Goal: Task Accomplishment & Management: Manage account settings

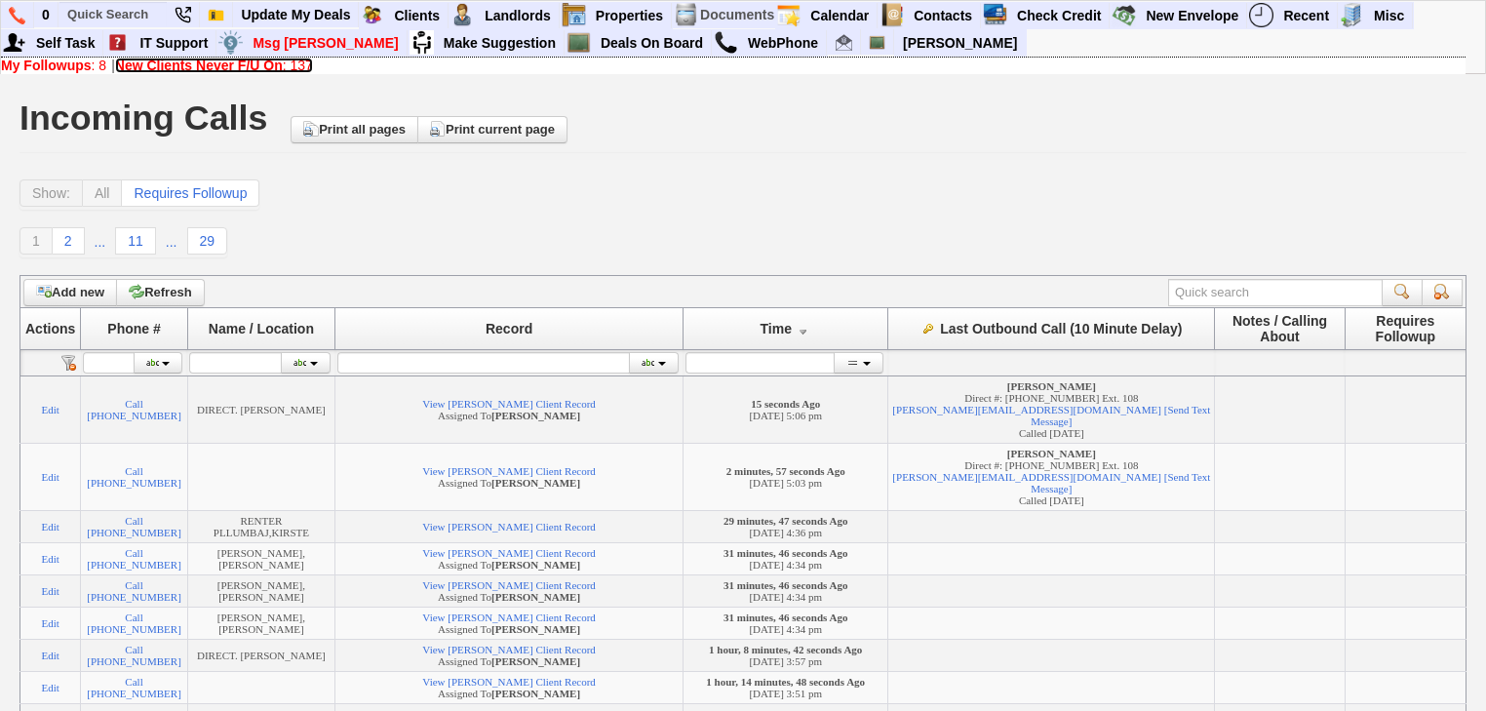
click at [300, 65] on link "New Clients Never F/U On : 137" at bounding box center [214, 66] width 198 height 16
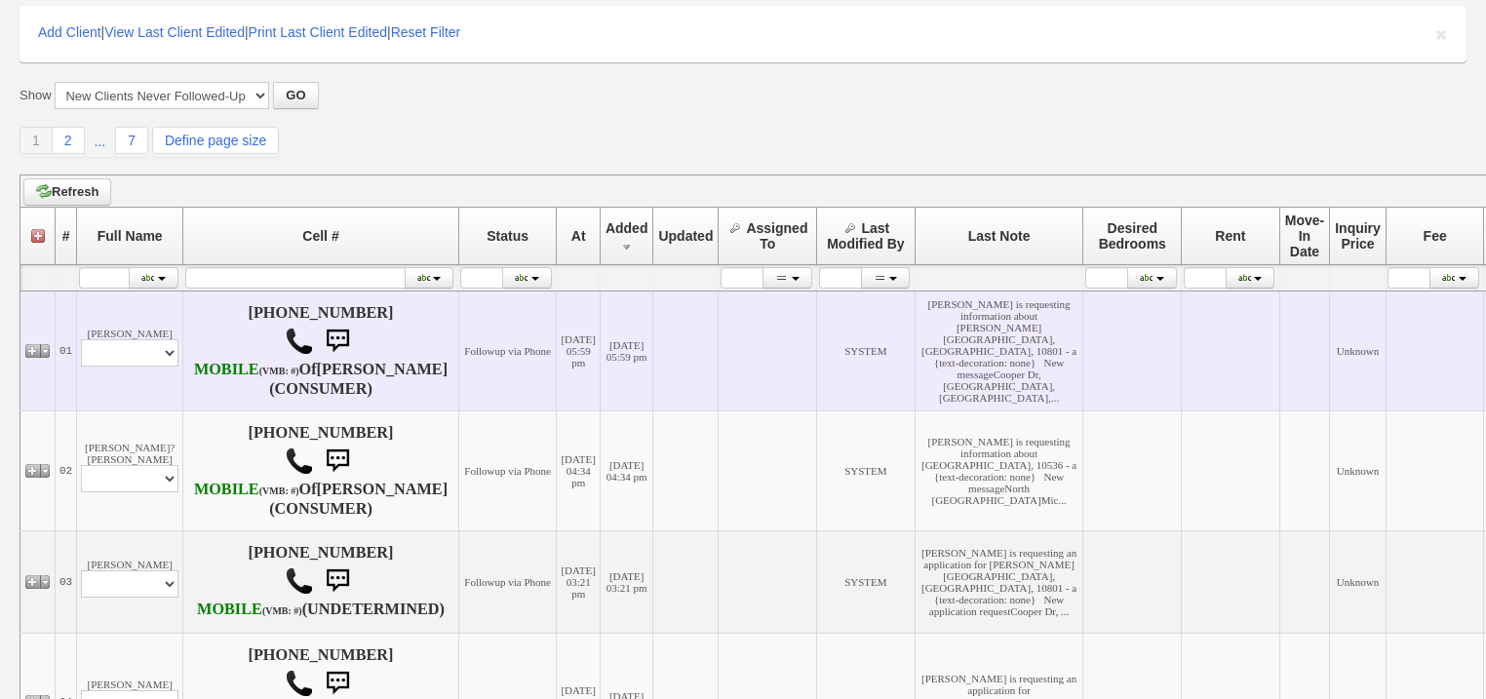
scroll to position [312, 0]
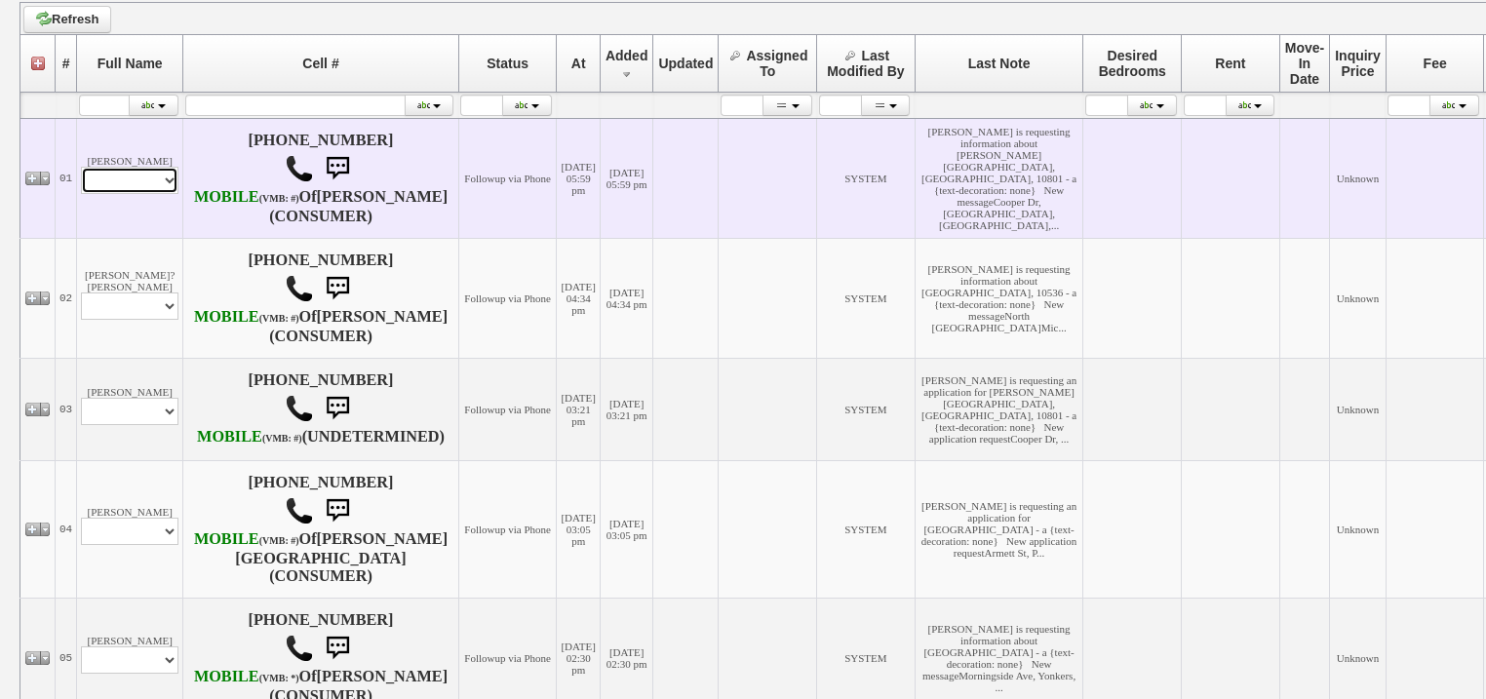
drag, startPoint x: 144, startPoint y: 192, endPoint x: 148, endPoint y: 208, distance: 16.1
click at [144, 194] on select "Profile Edit Print Email Externally (Will Not Be Tracked In CRM) Closed Deals" at bounding box center [129, 180] width 97 height 27
select select "ChangeURL,/crm/custom/edit_client_form.php?redirect=%2Fcrm%2Fclients.php&id=167…"
click at [81, 185] on select "Profile Edit Print Email Externally (Will Not Be Tracked In CRM) Closed Deals" at bounding box center [129, 180] width 97 height 27
select select
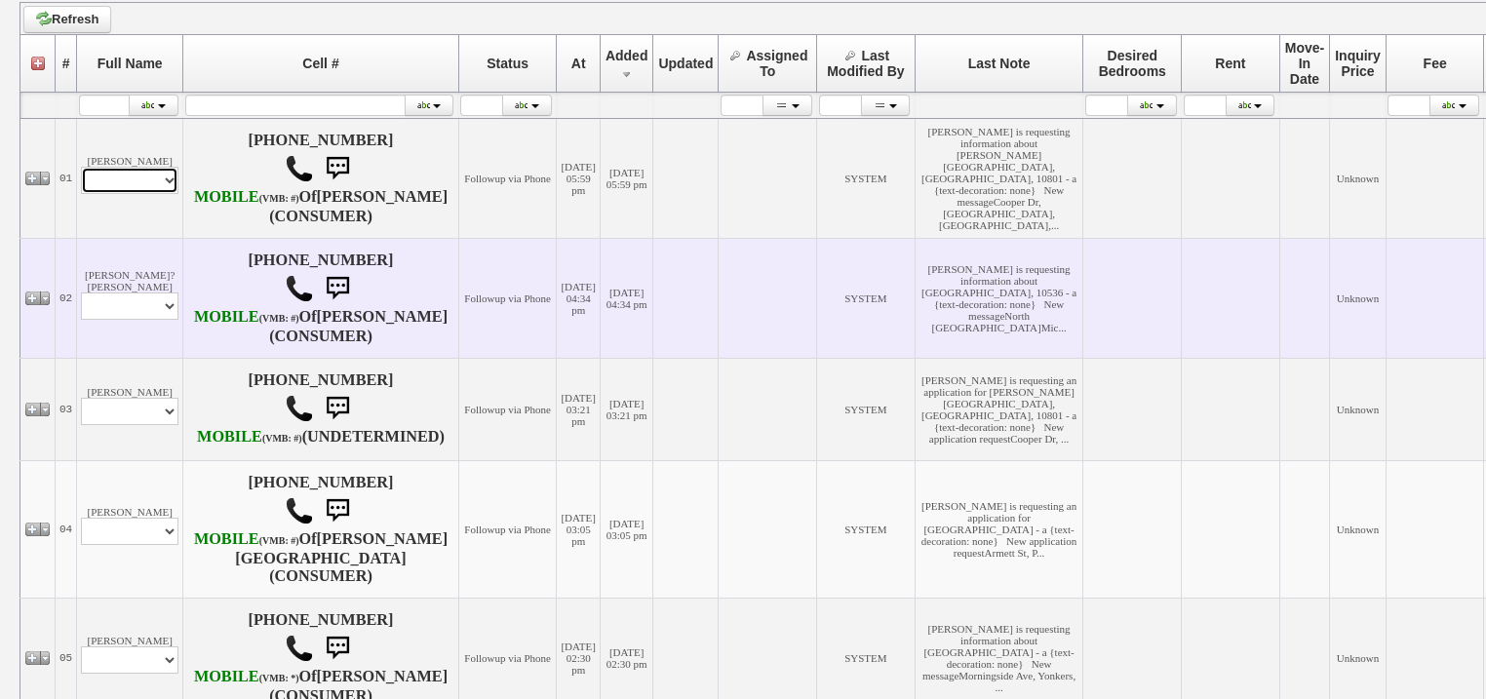
scroll to position [345, 0]
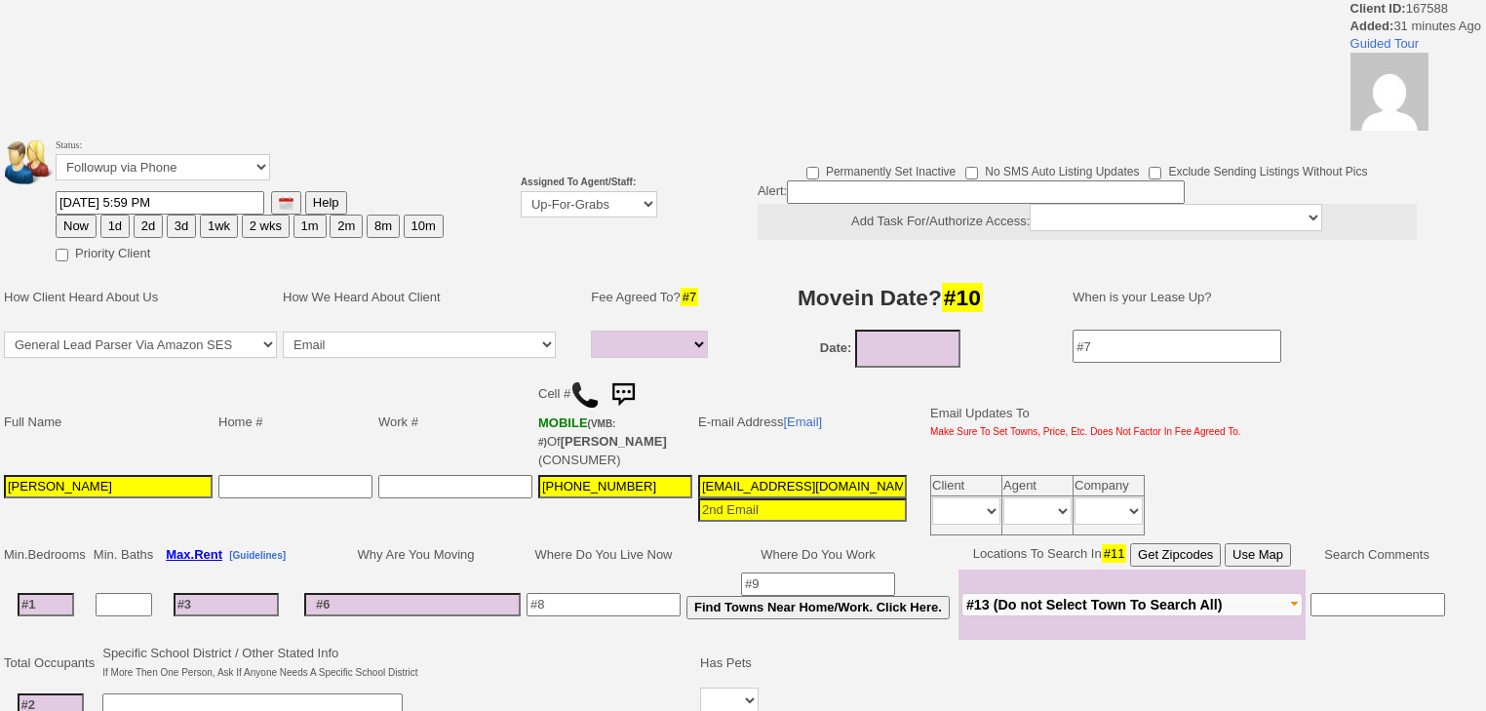
select select
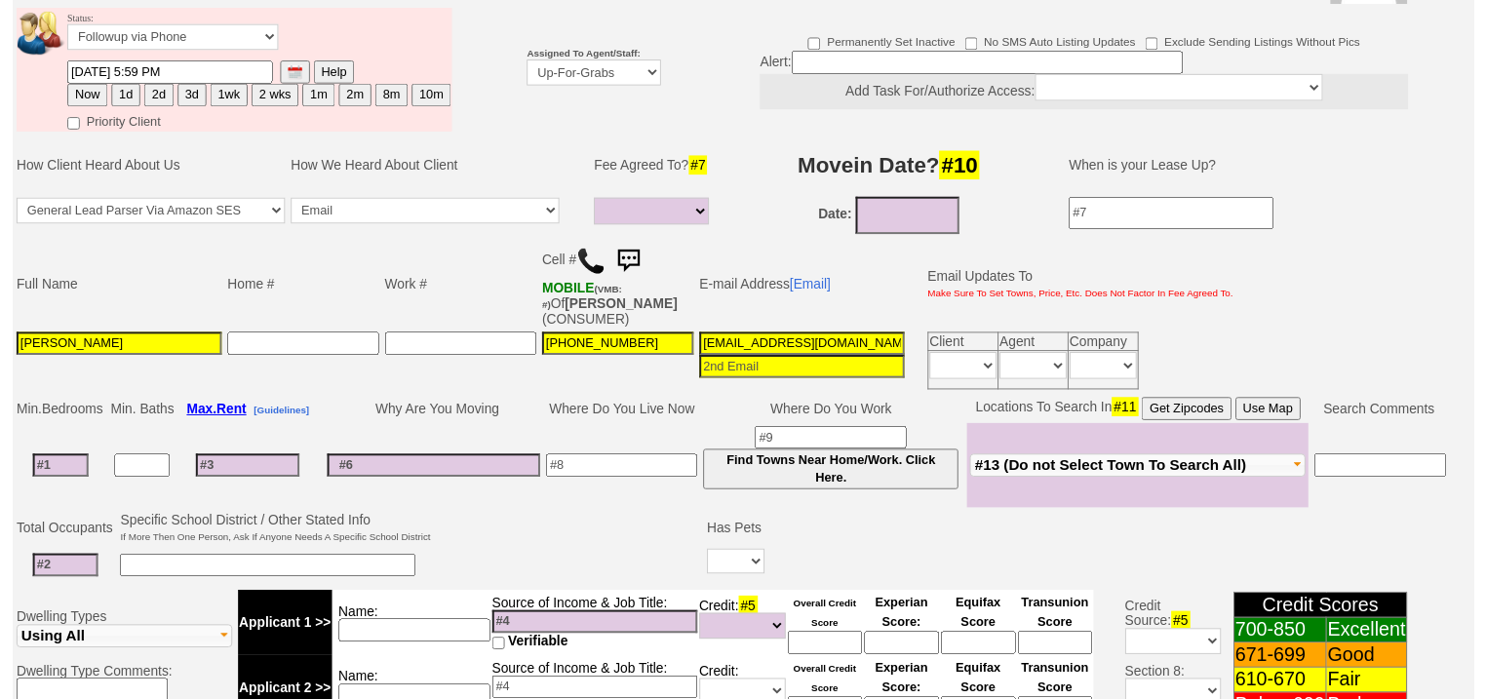
scroll to position [75, 0]
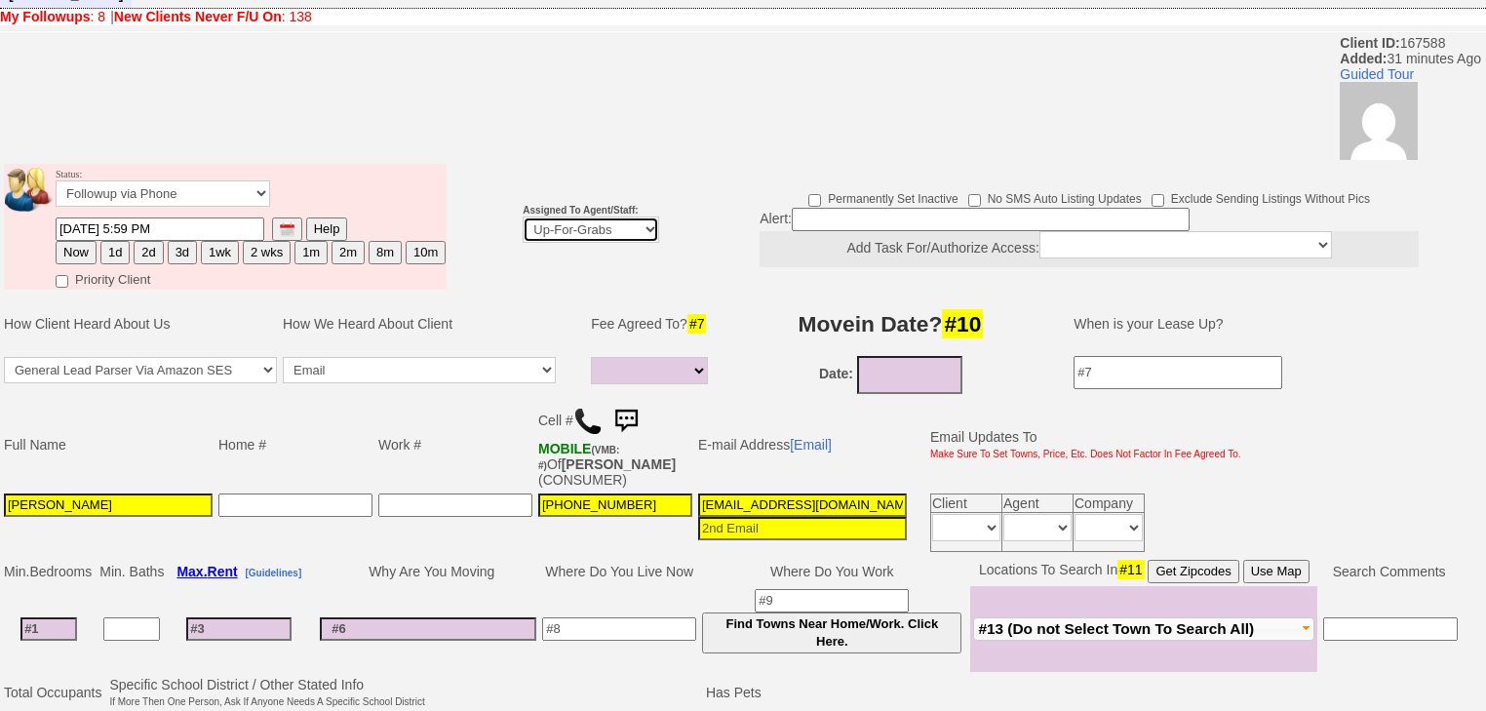
click at [640, 216] on select "Up-For-Grabs ***** STAFF ***** Bob Bruno 914-419-3579 Cristy Liberto 914-486-10…" at bounding box center [591, 229] width 136 height 26
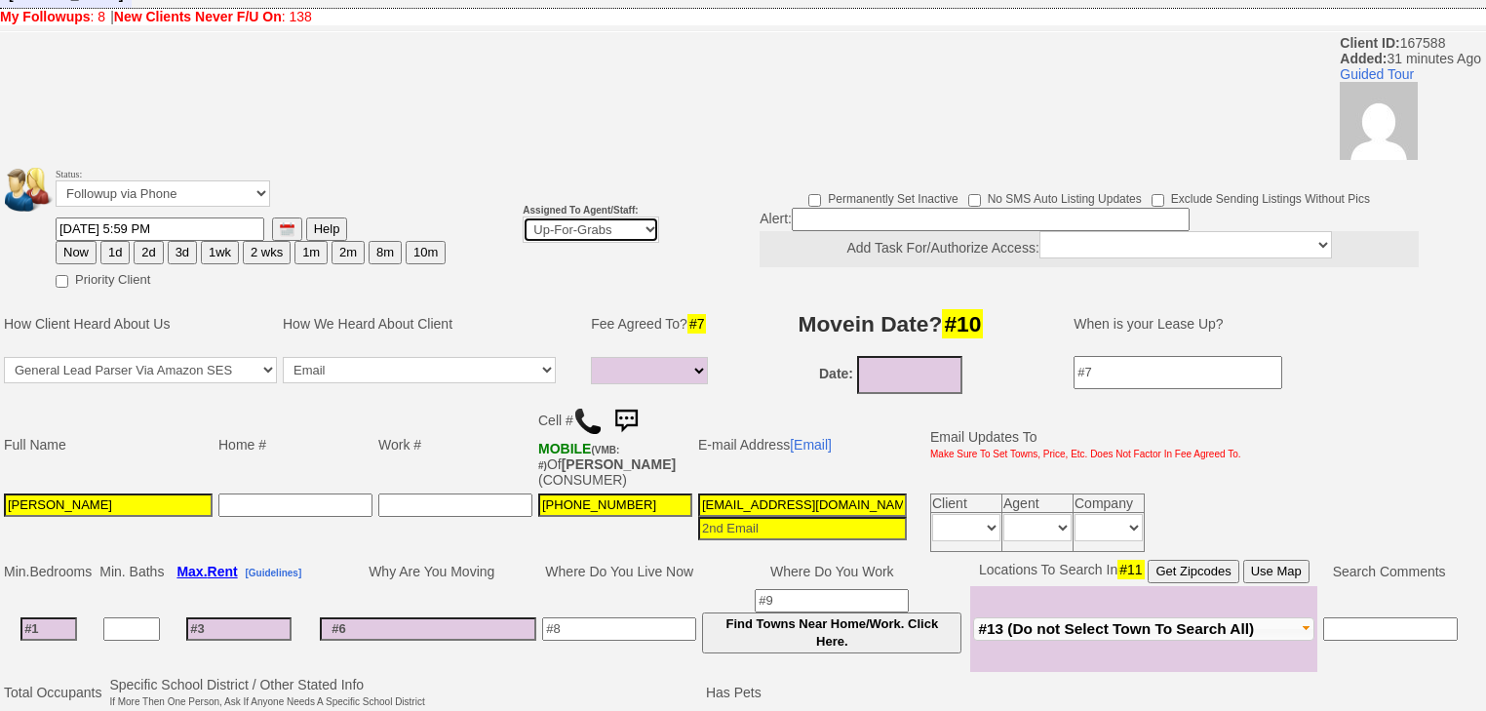
select select "227"
click at [523, 216] on select "Up-For-Grabs ***** STAFF ***** Bob Bruno 914-419-3579 Cristy Liberto 914-486-10…" at bounding box center [591, 229] width 136 height 26
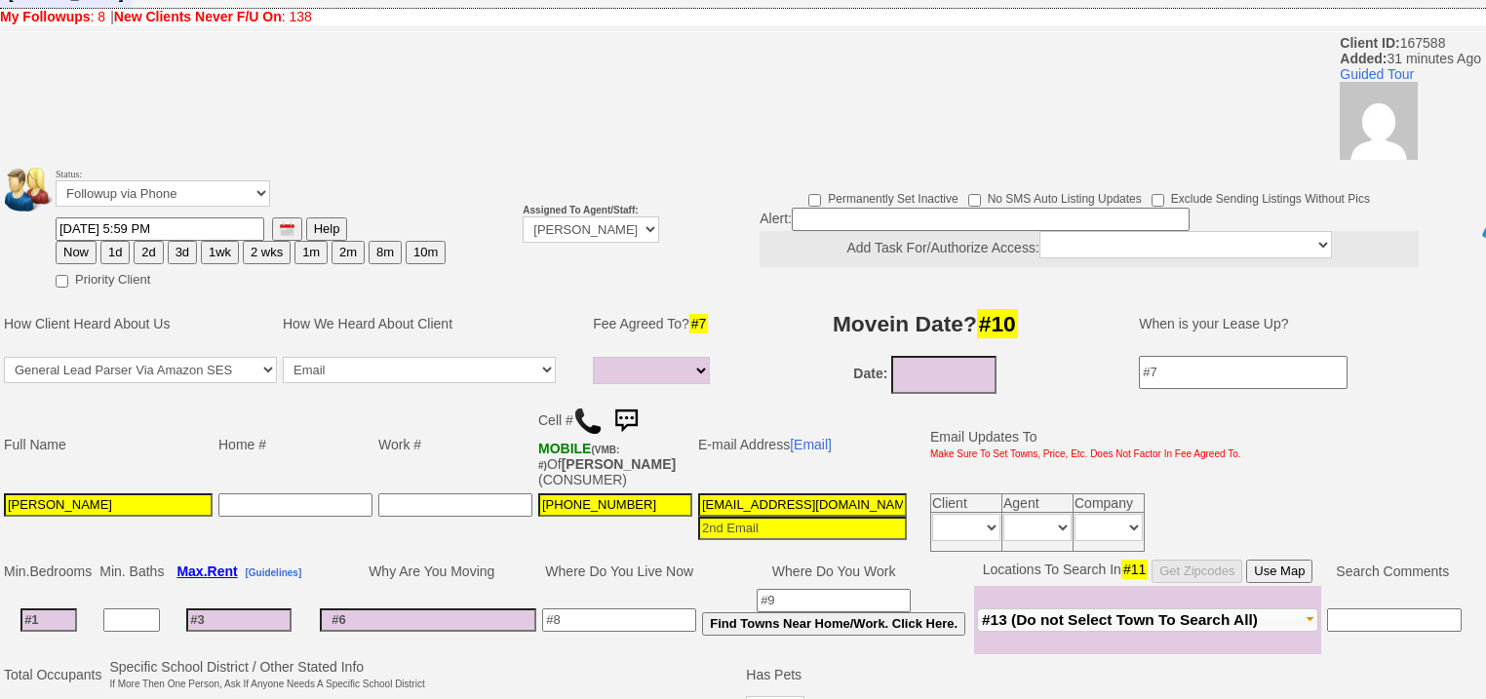
click at [108, 241] on button "1d" at bounding box center [114, 252] width 29 height 23
type input "08/29/2025 06:31 PM"
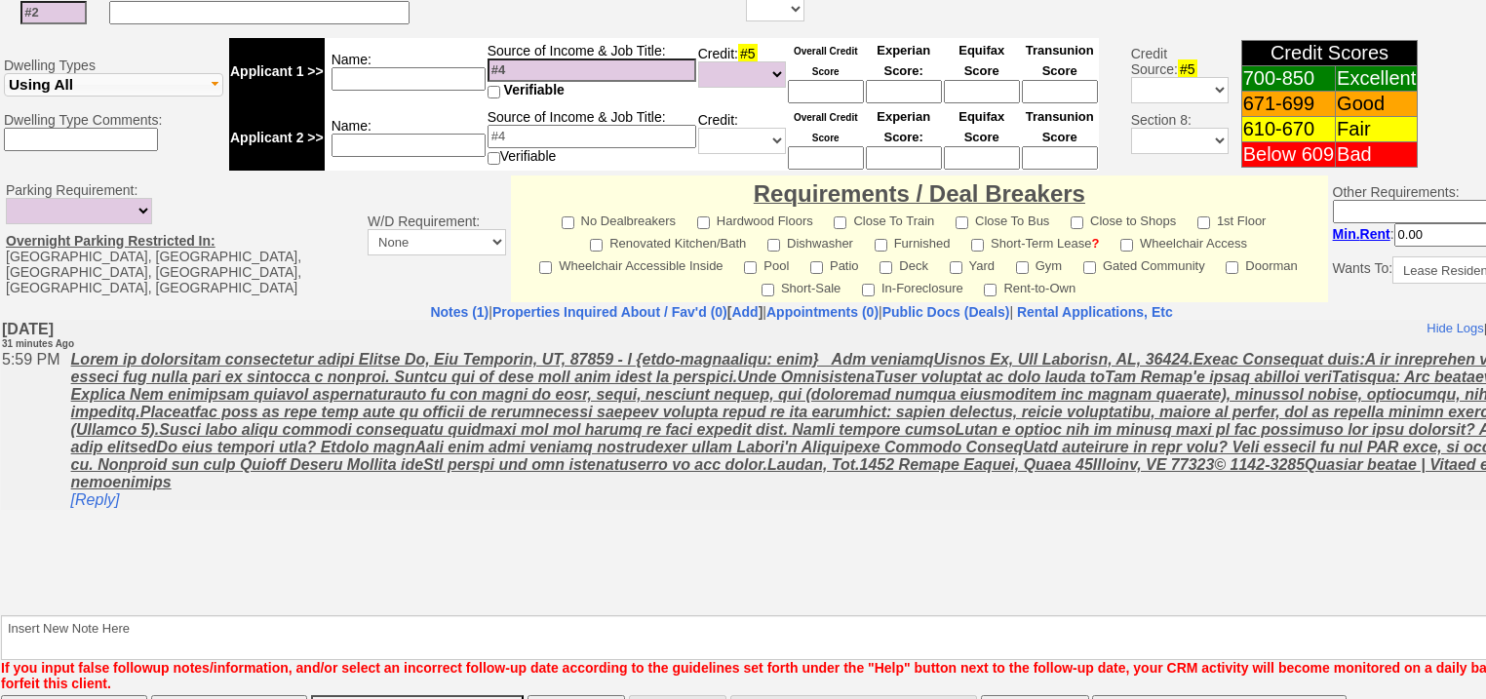
scroll to position [832, 0]
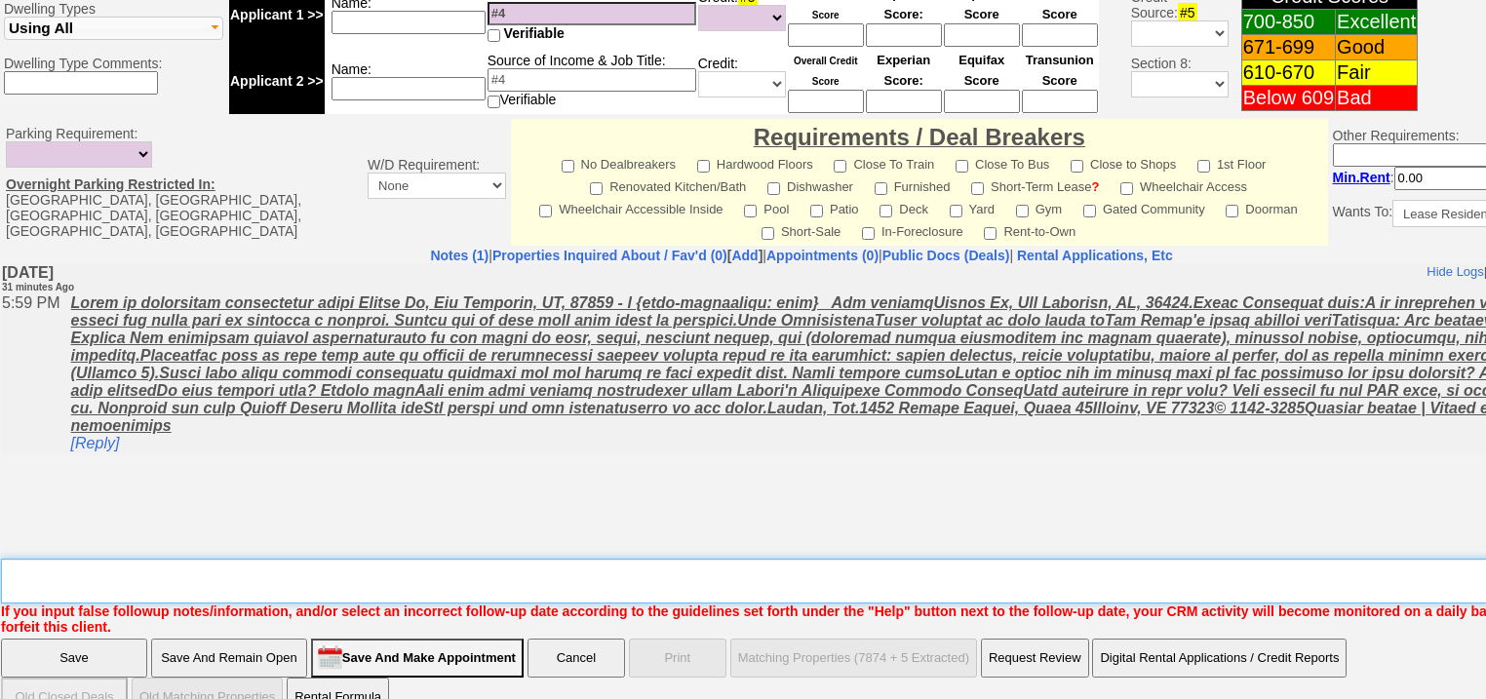
click at [183, 559] on textarea "Insert New Note Here" at bounding box center [808, 581] width 1614 height 45
type textarea "f"
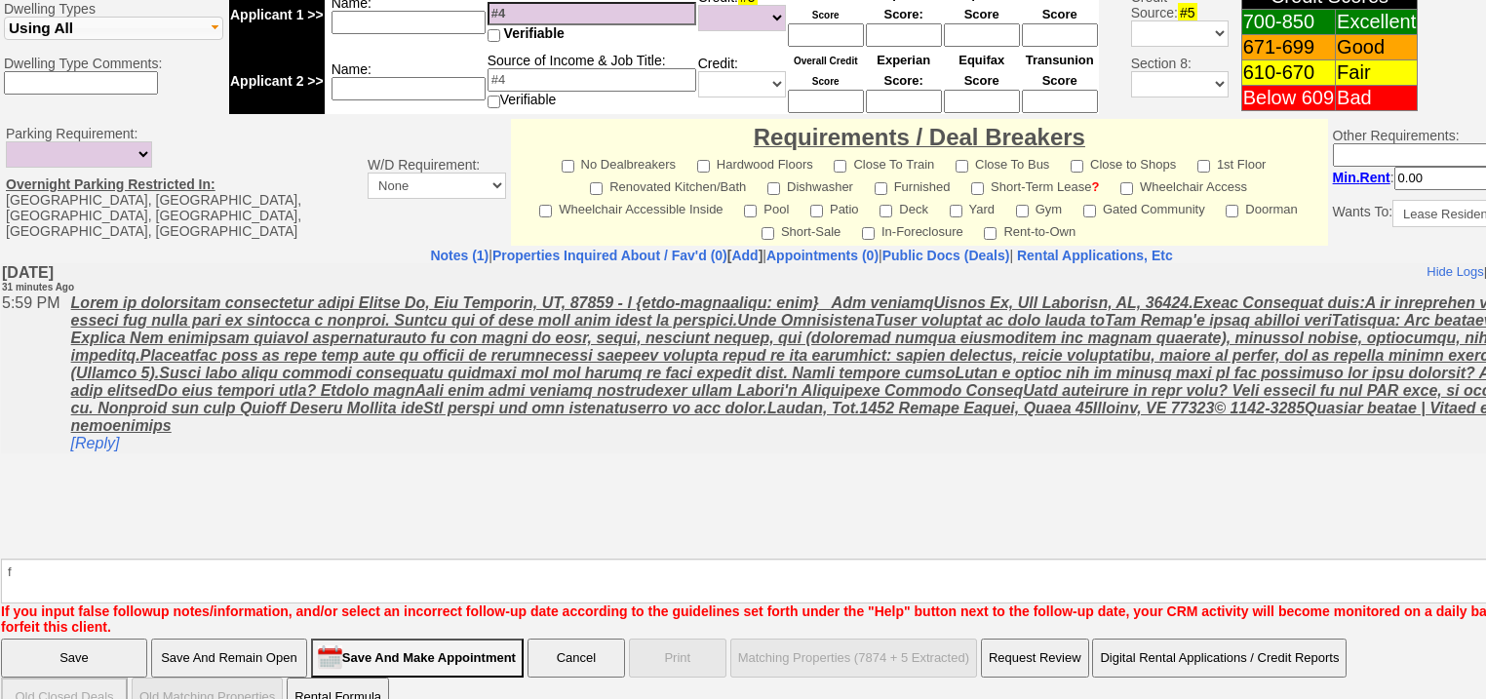
drag, startPoint x: 113, startPoint y: 613, endPoint x: 55, endPoint y: 8, distance: 608.2
click at [113, 639] on input "Save" at bounding box center [74, 658] width 146 height 39
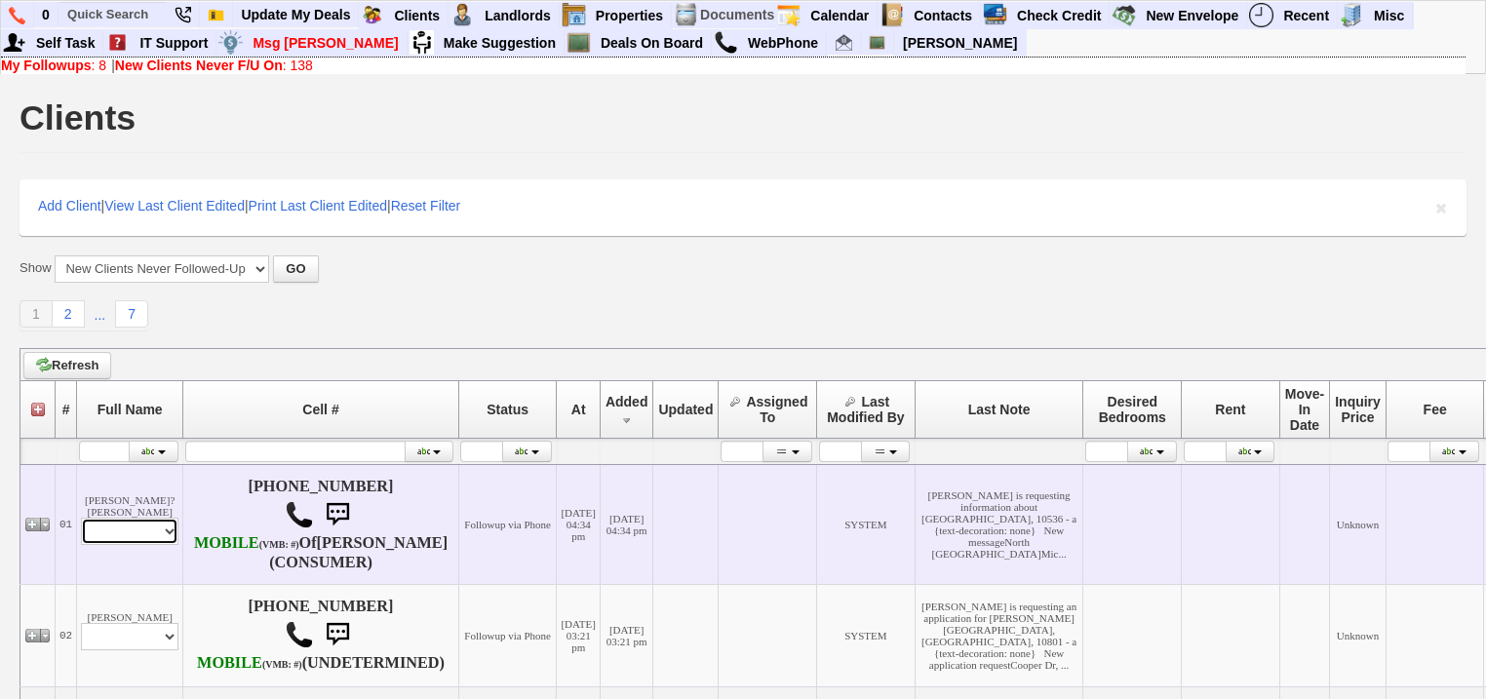
click at [138, 535] on select "Profile Edit Print Email Externally (Will Not Be Tracked In CRM) Closed Deals" at bounding box center [129, 531] width 97 height 27
select select "ChangeURL,/crm/custom/edit_client_form.php?redirect=%2Fcrm%2Fclients.php&id=167…"
click at [81, 523] on select "Profile Edit Print Email Externally (Will Not Be Tracked In CRM) Closed Deals" at bounding box center [129, 531] width 97 height 27
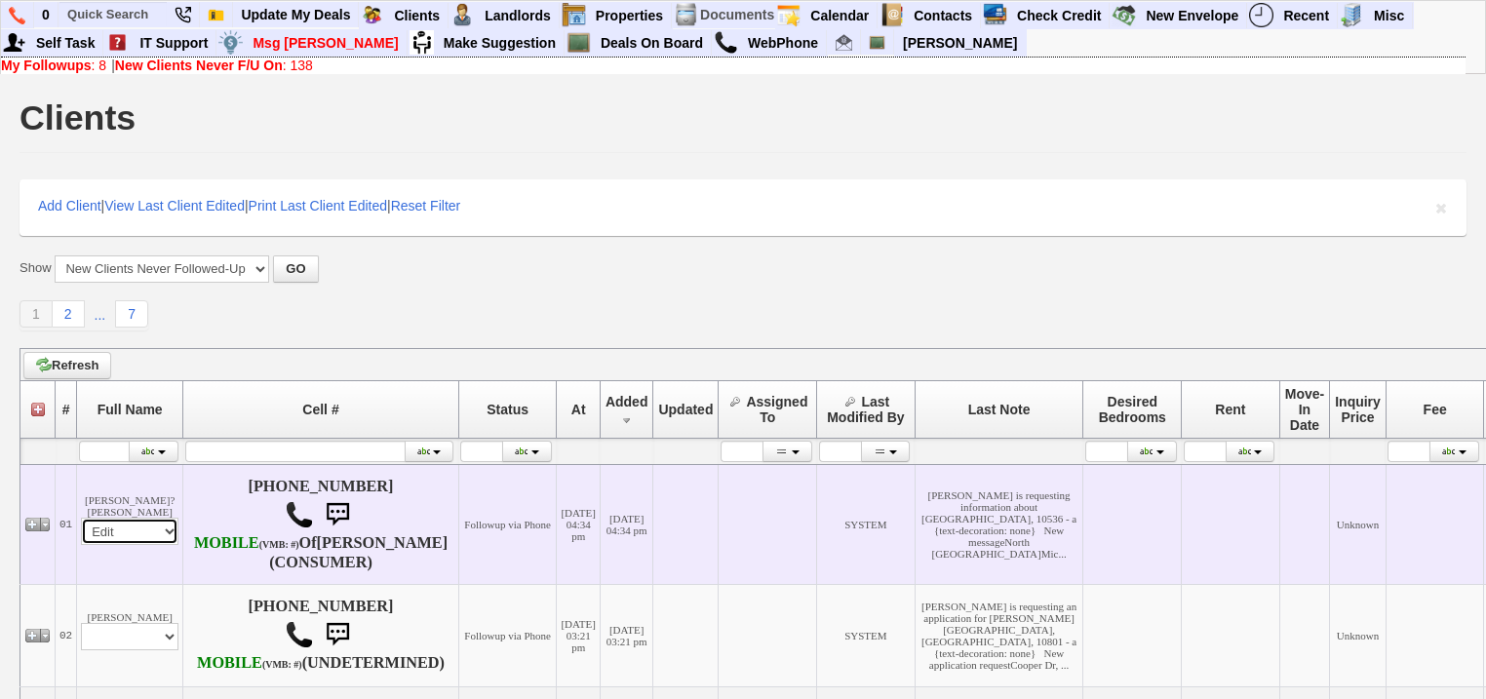
select select
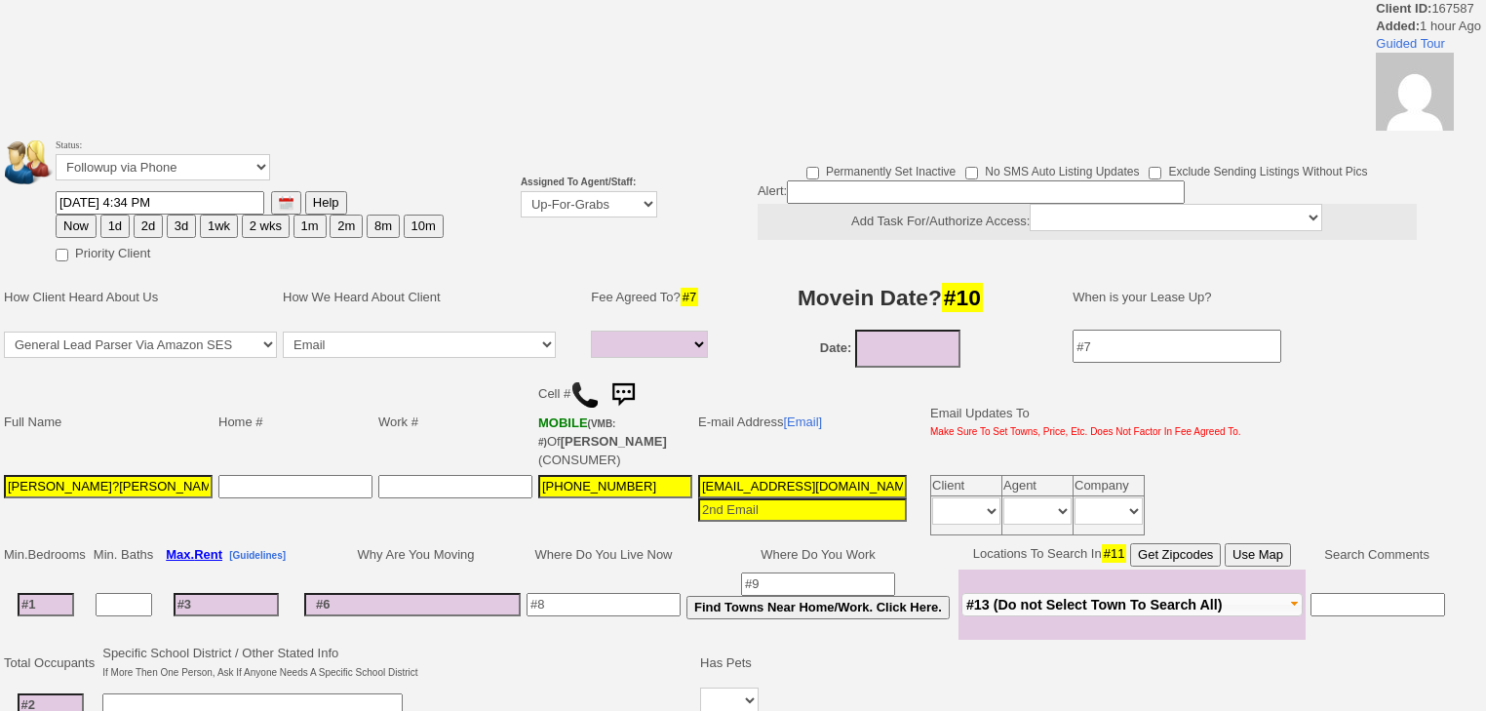
select select
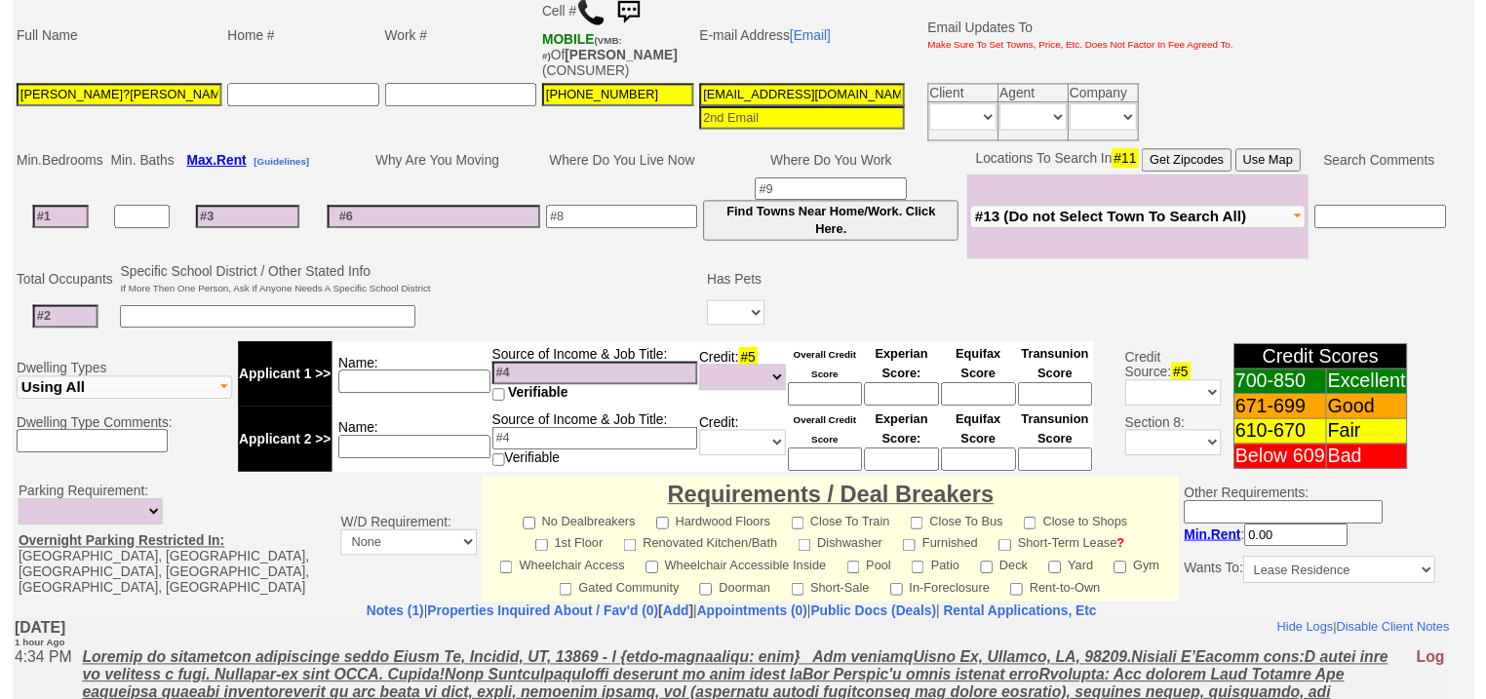
scroll to position [233, 0]
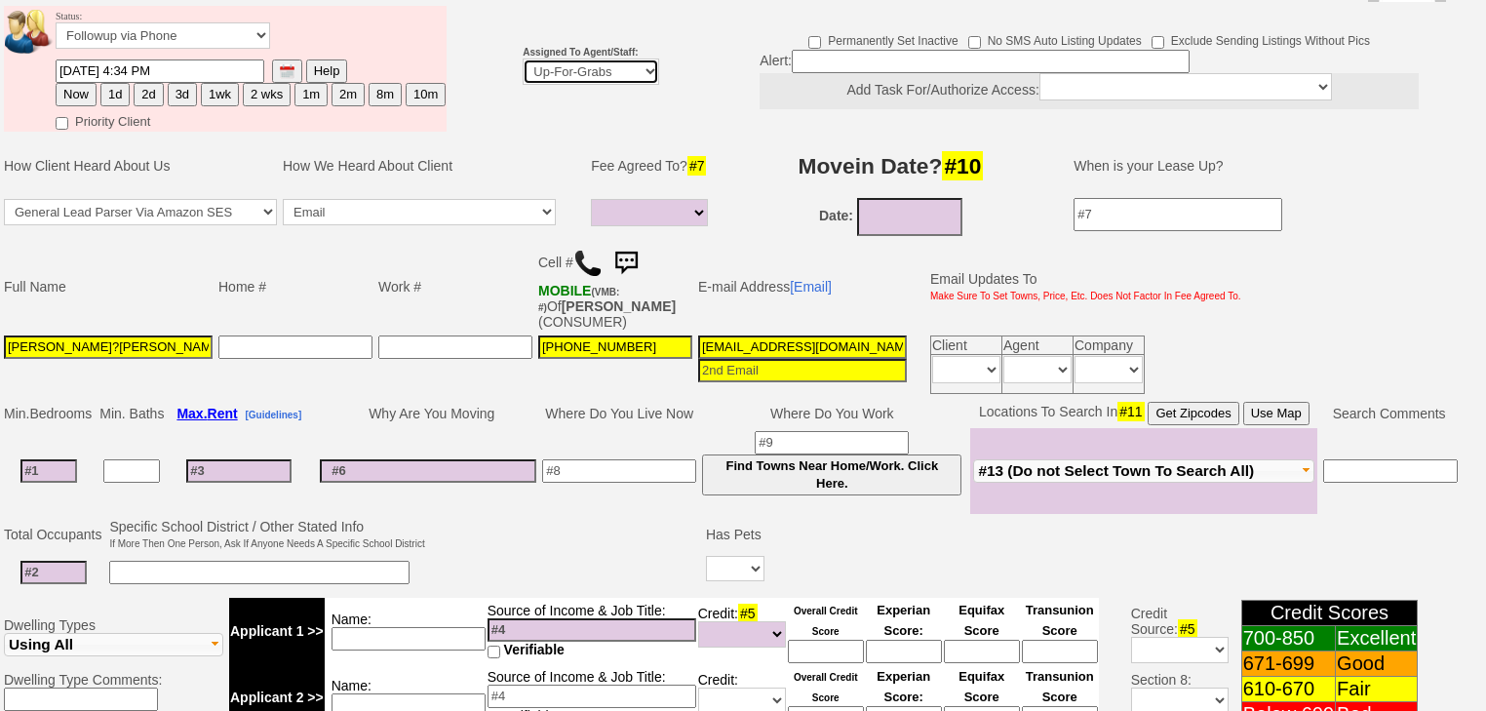
click at [618, 58] on select "Up-For-Grabs ***** STAFF ***** [PERSON_NAME] [PHONE_NUMBER] [PERSON_NAME] [PHON…" at bounding box center [591, 71] width 136 height 26
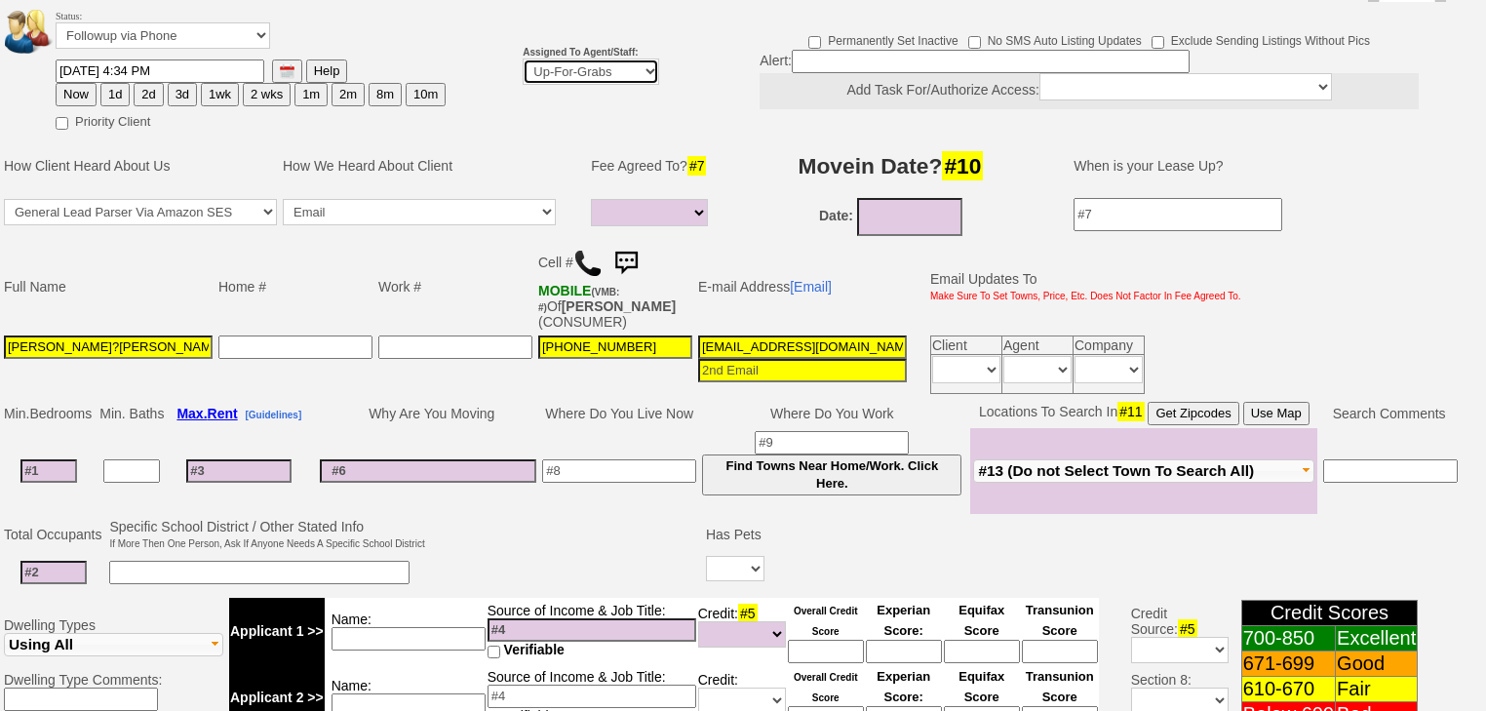
select select "227"
click at [523, 58] on select "Up-For-Grabs ***** STAFF ***** [PERSON_NAME] [PHONE_NUMBER] [PERSON_NAME] [PHON…" at bounding box center [591, 71] width 136 height 26
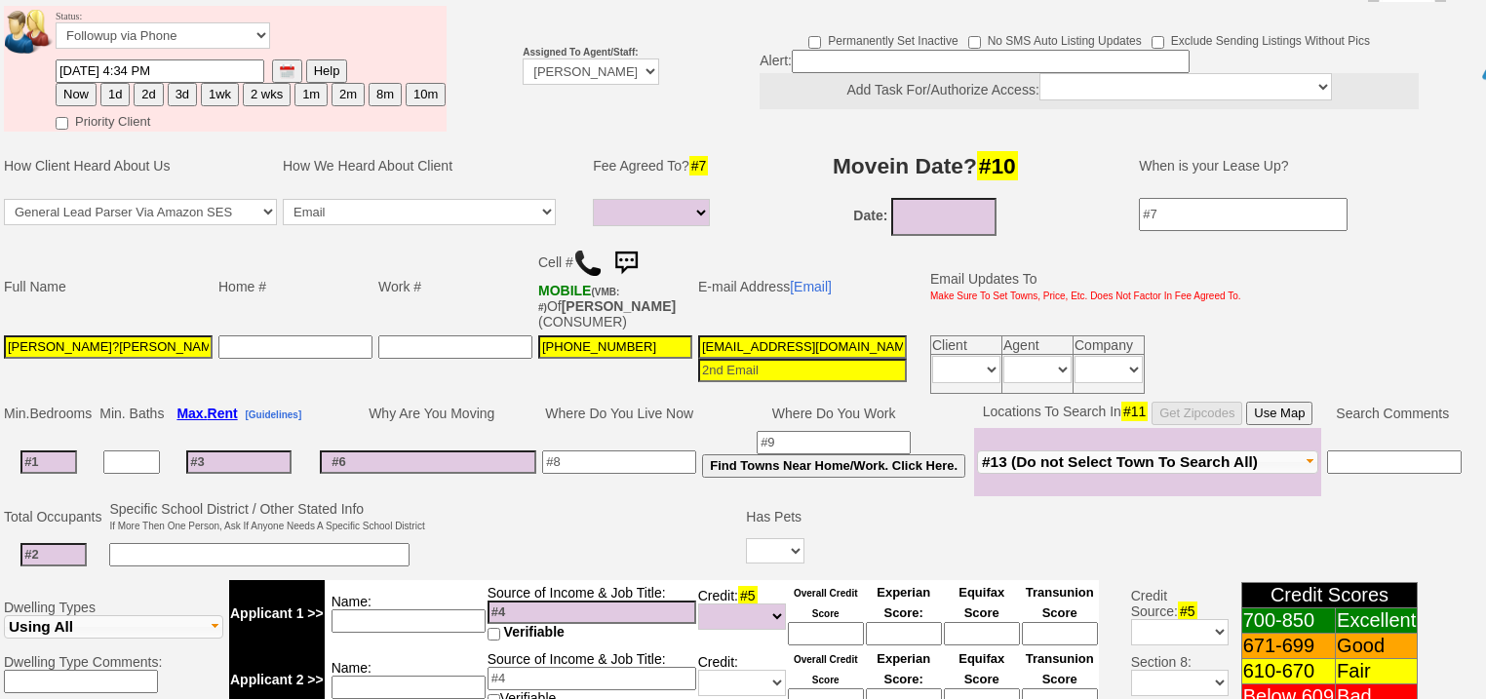
click at [102, 83] on button "1d" at bounding box center [114, 94] width 29 height 23
type input "08/29/2025 06:31 PM"
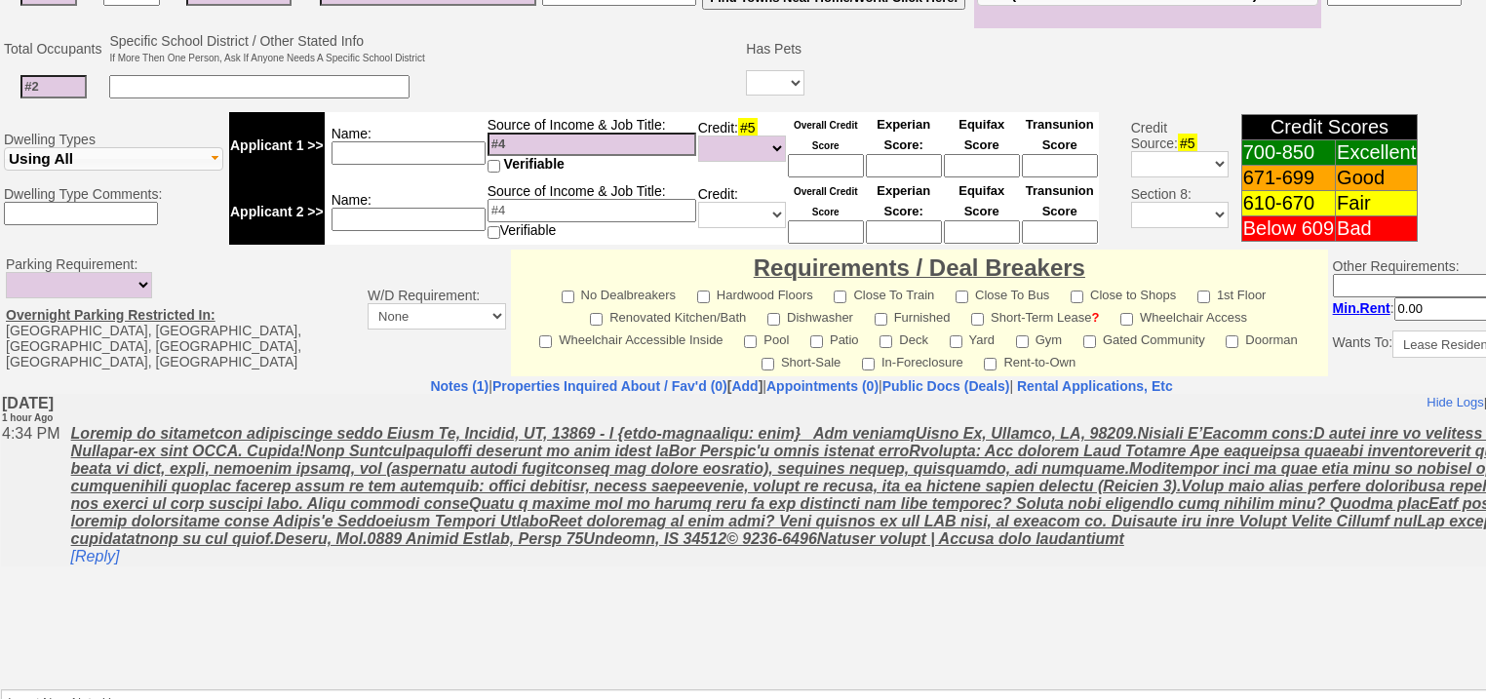
scroll to position [832, 0]
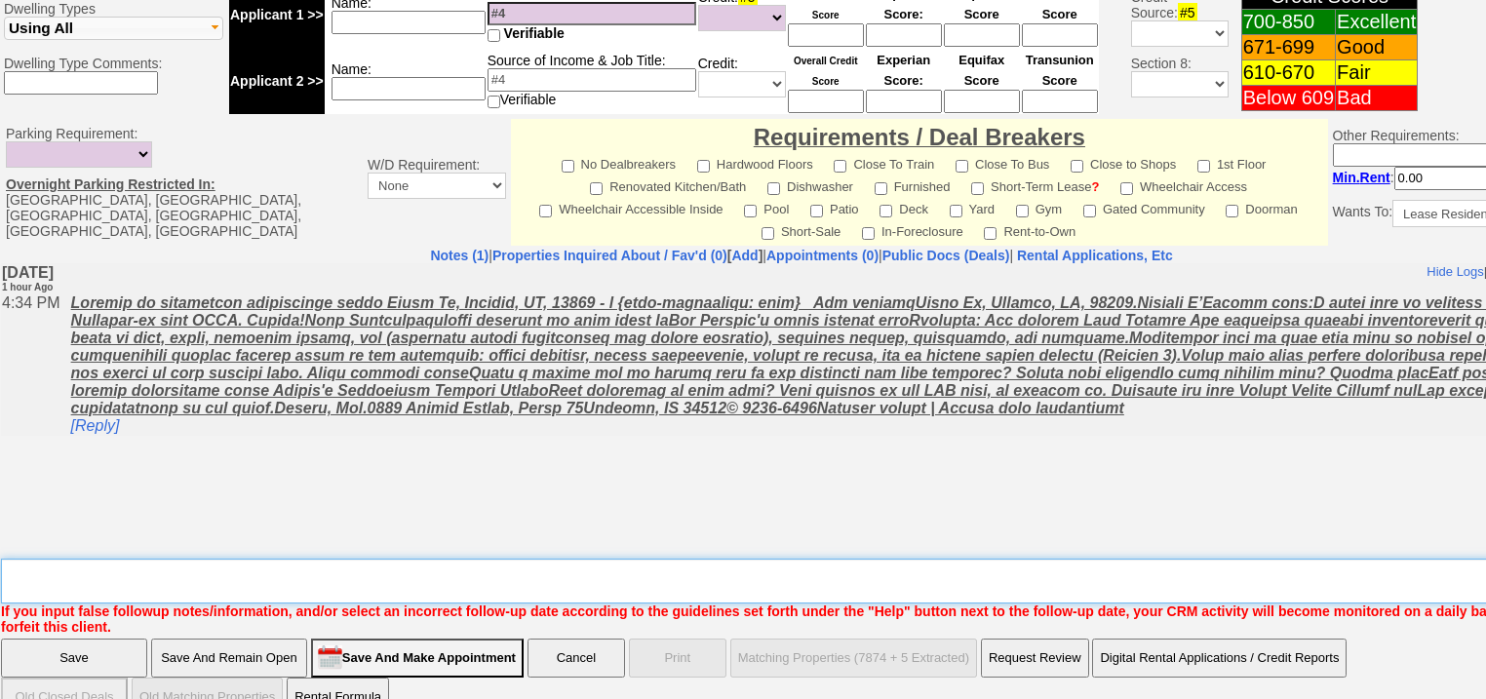
click at [45, 559] on textarea "Insert New Note Here" at bounding box center [808, 581] width 1614 height 45
type textarea "f"
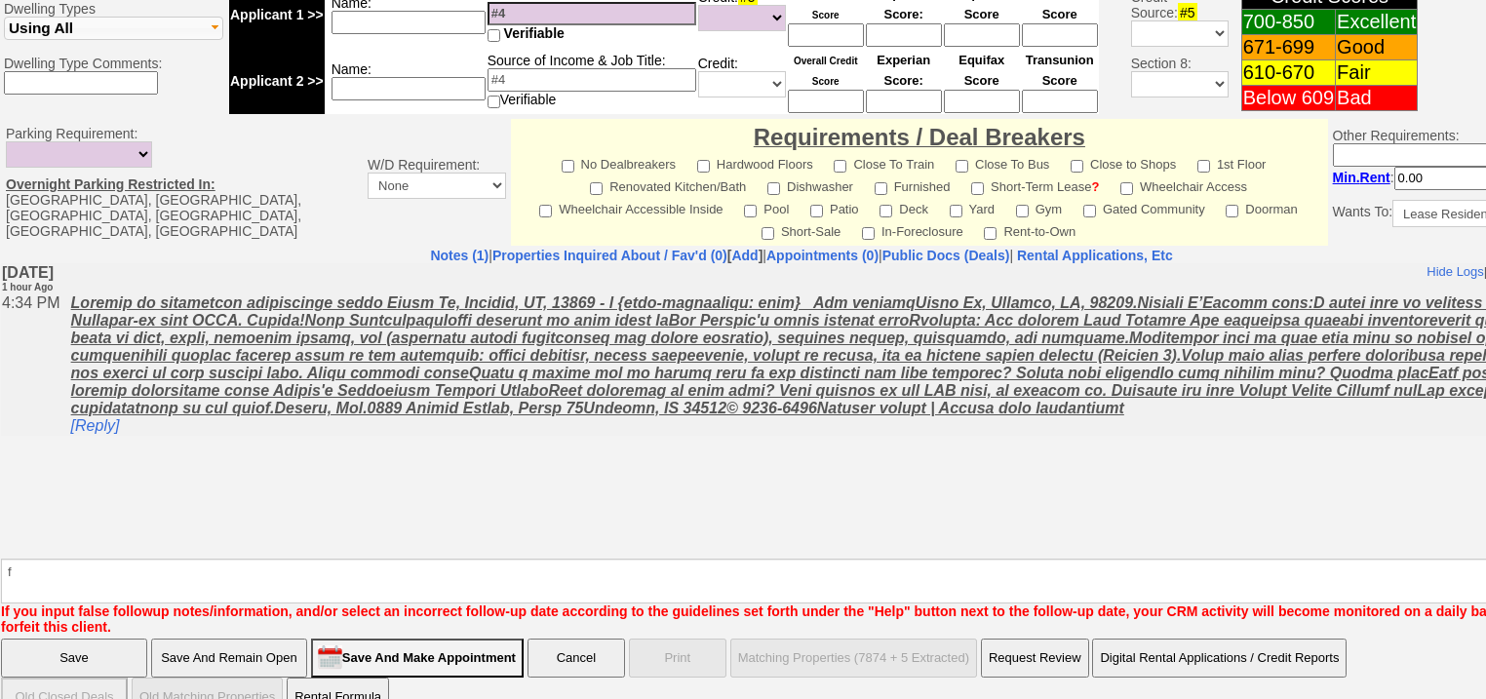
click at [21, 639] on input "Save" at bounding box center [74, 658] width 146 height 39
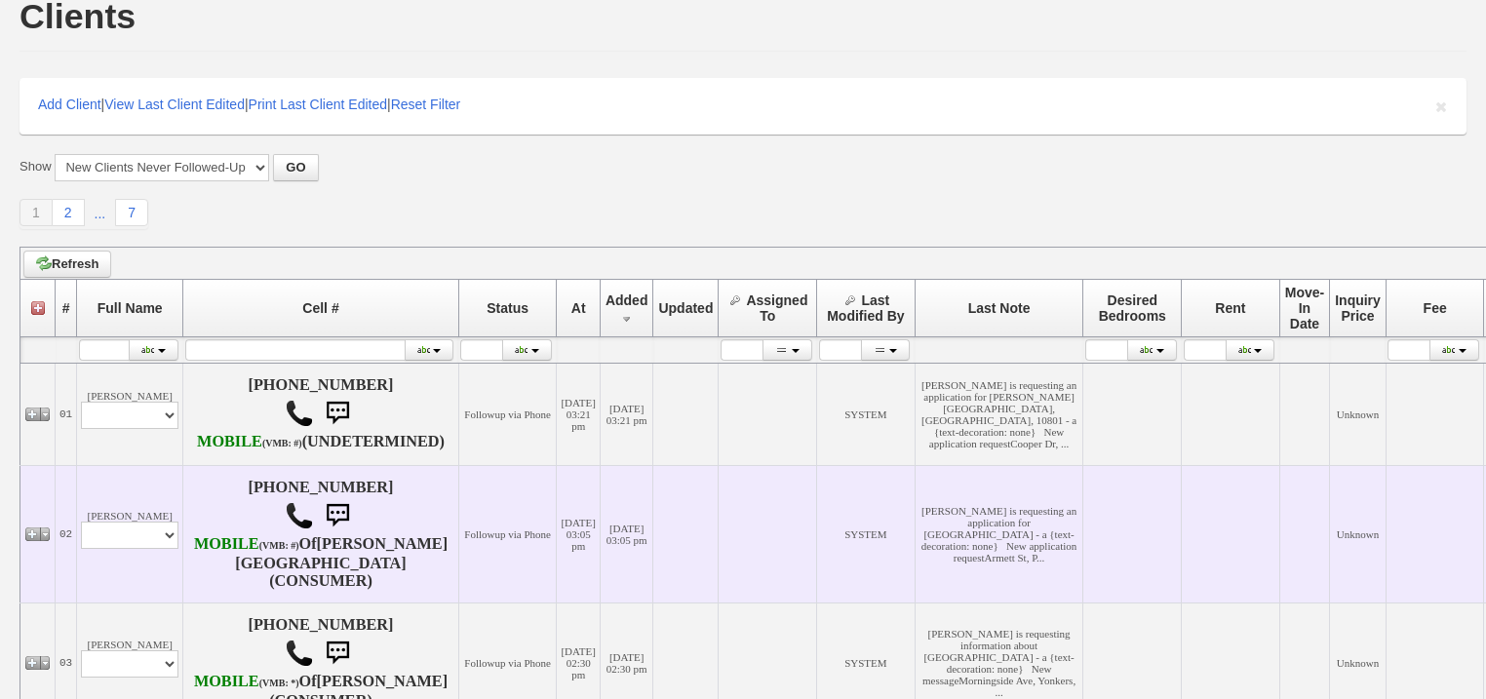
scroll to position [234, 0]
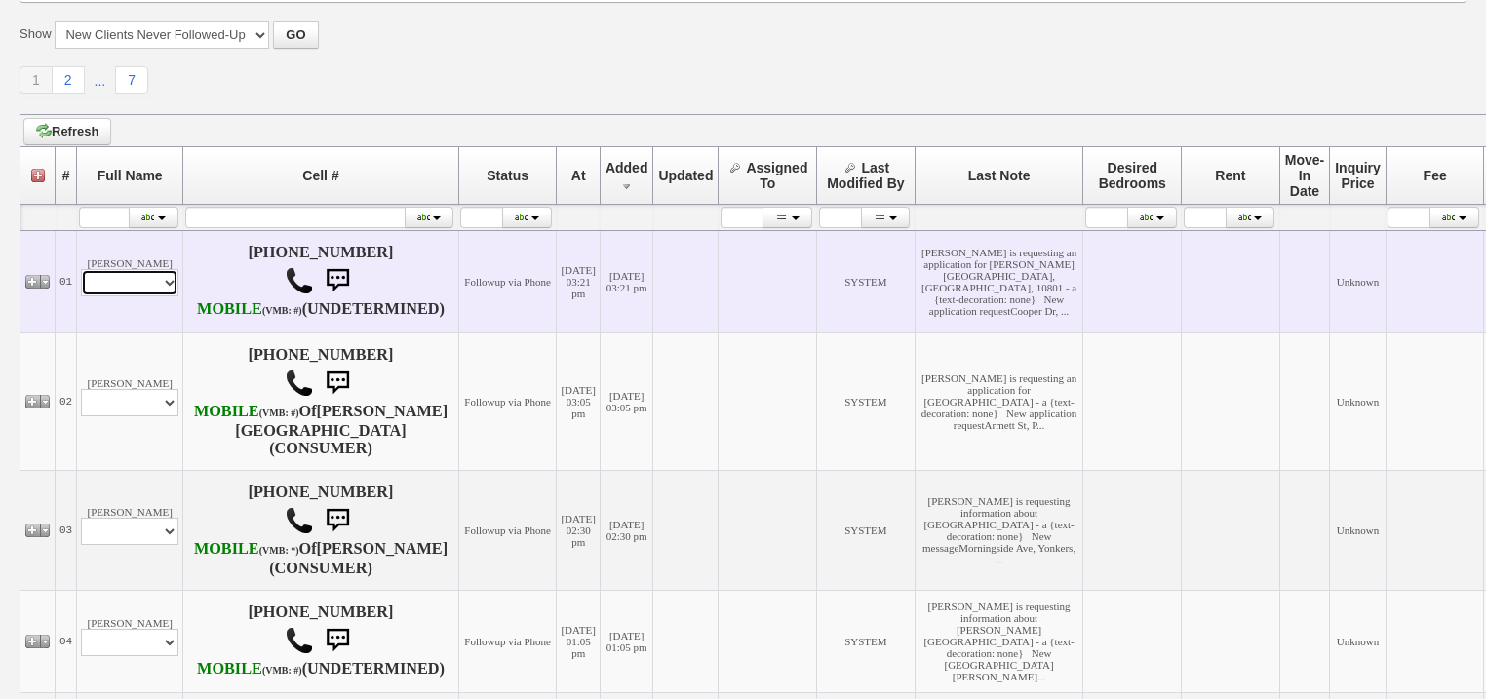
click at [155, 296] on select "Profile Edit Print Email Externally (Will Not Be Tracked In CRM) Closed Deals" at bounding box center [129, 282] width 97 height 27
select select "ChangeURL,/crm/custom/edit_client_form.php?redirect=%2Fcrm%2Fclients.php&id=167…"
click at [81, 291] on select "Profile Edit Print Email Externally (Will Not Be Tracked In CRM) Closed Deals" at bounding box center [129, 282] width 97 height 27
select select
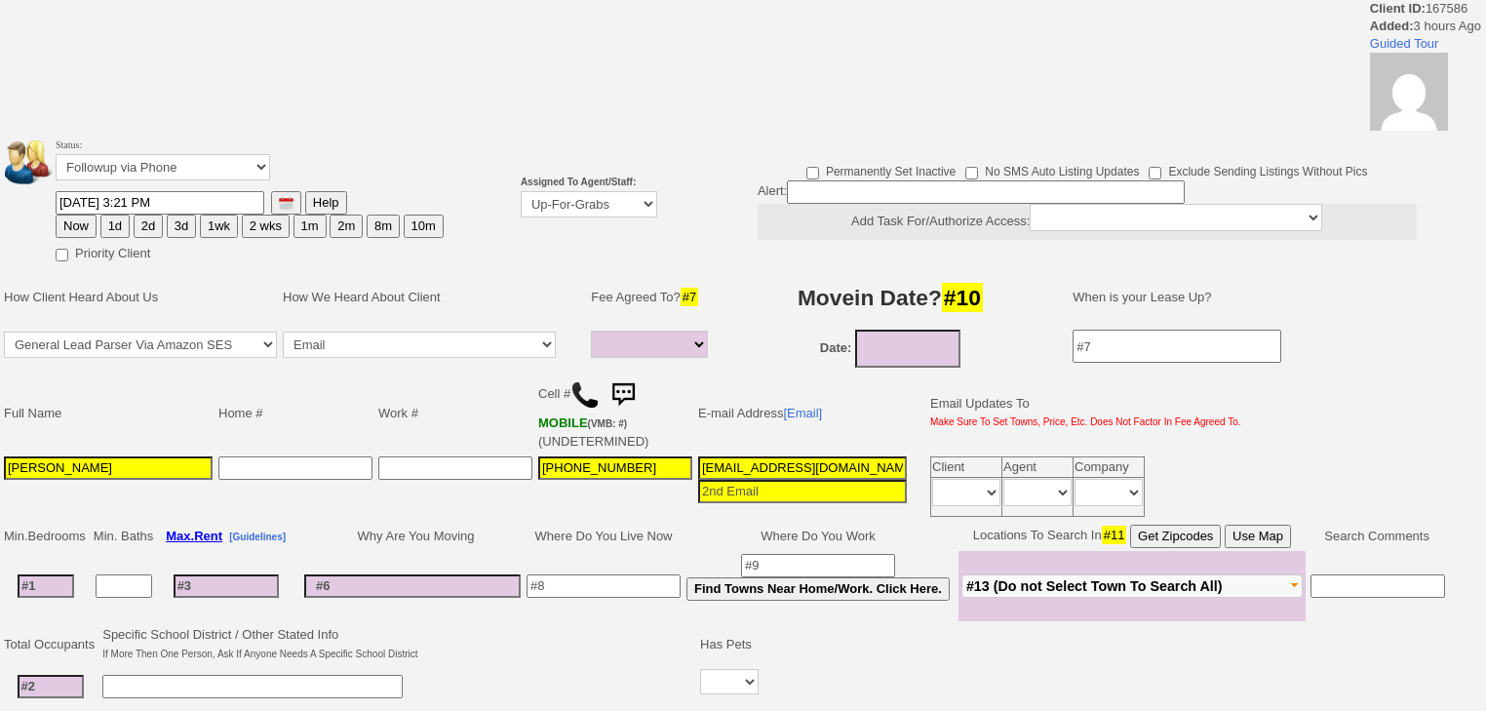
select select
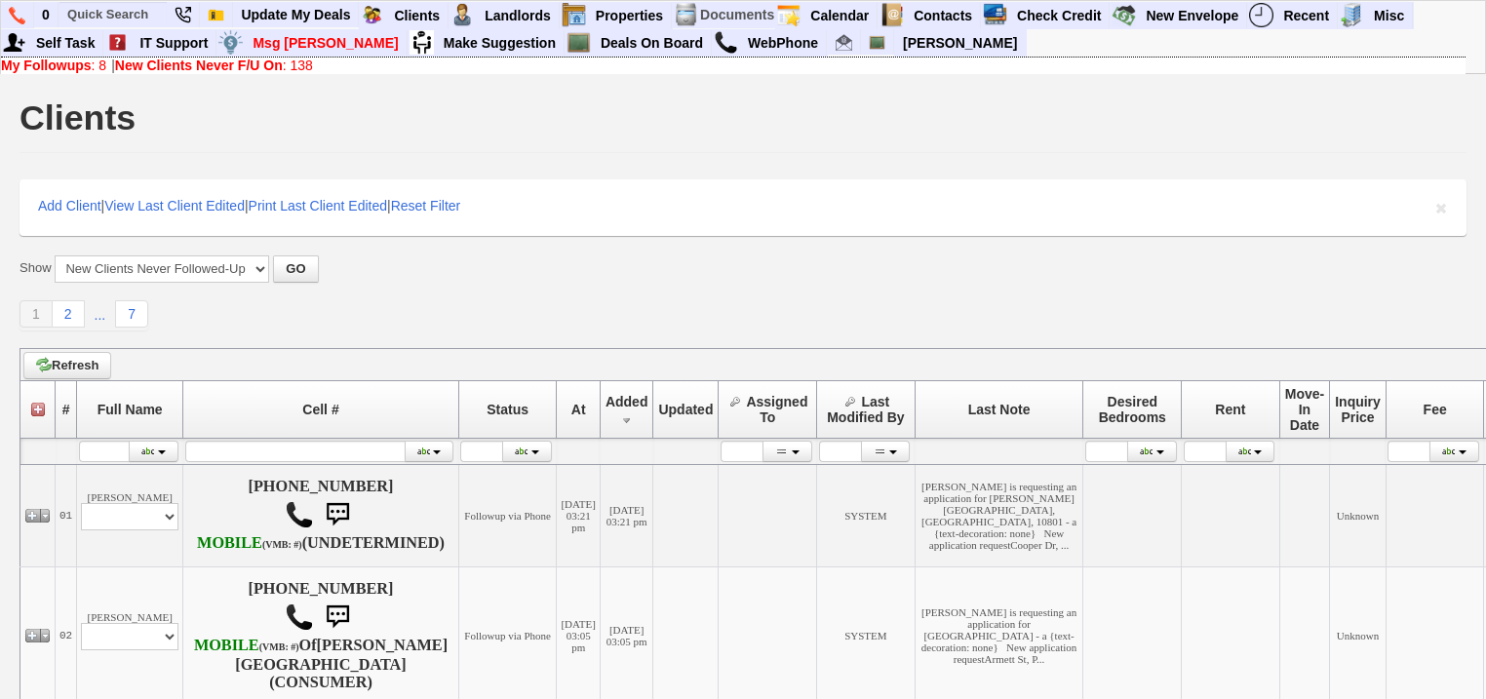
click at [273, 65] on b "New Clients Never F/U On" at bounding box center [199, 66] width 168 height 16
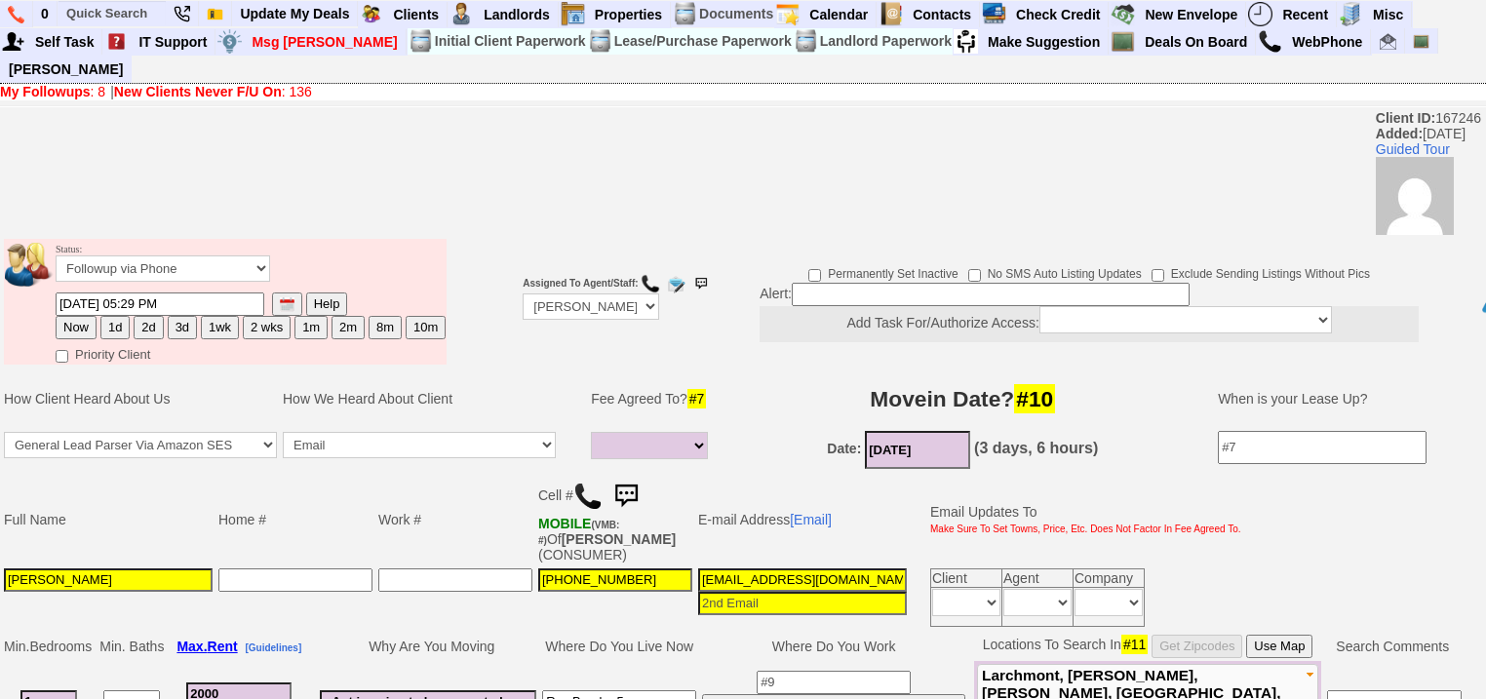
select select
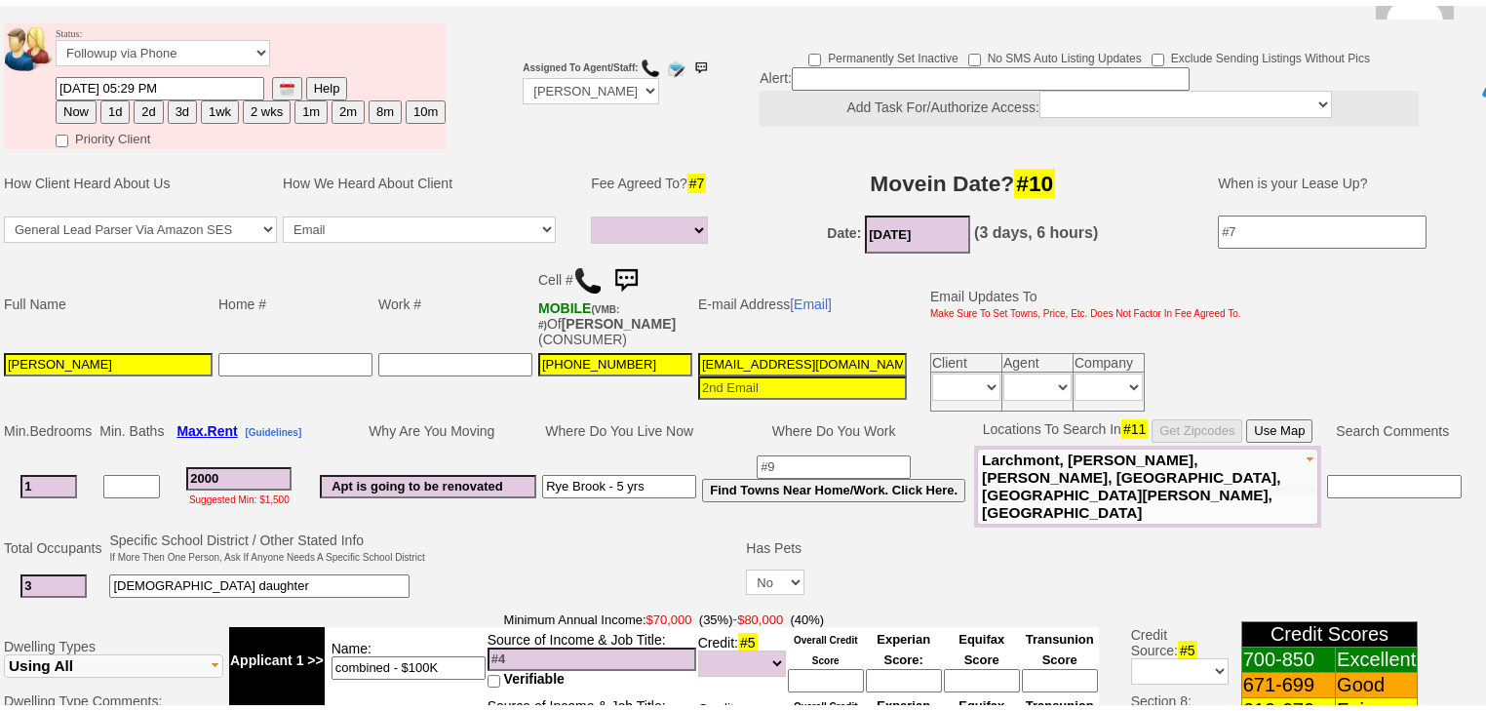
scroll to position [65, 0]
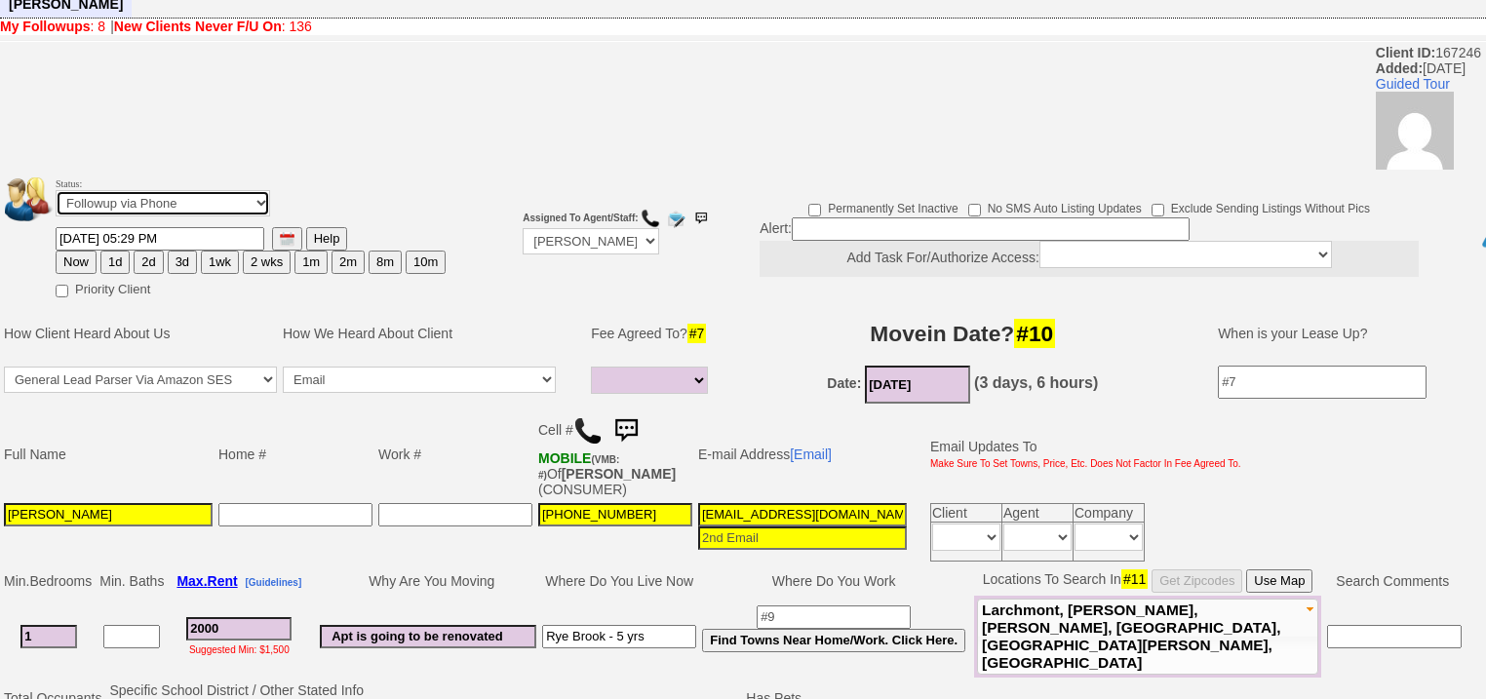
click at [172, 190] on select "Followup via Phone Followup via Email Followup When Section 8 Property Found De…" at bounding box center [163, 203] width 214 height 26
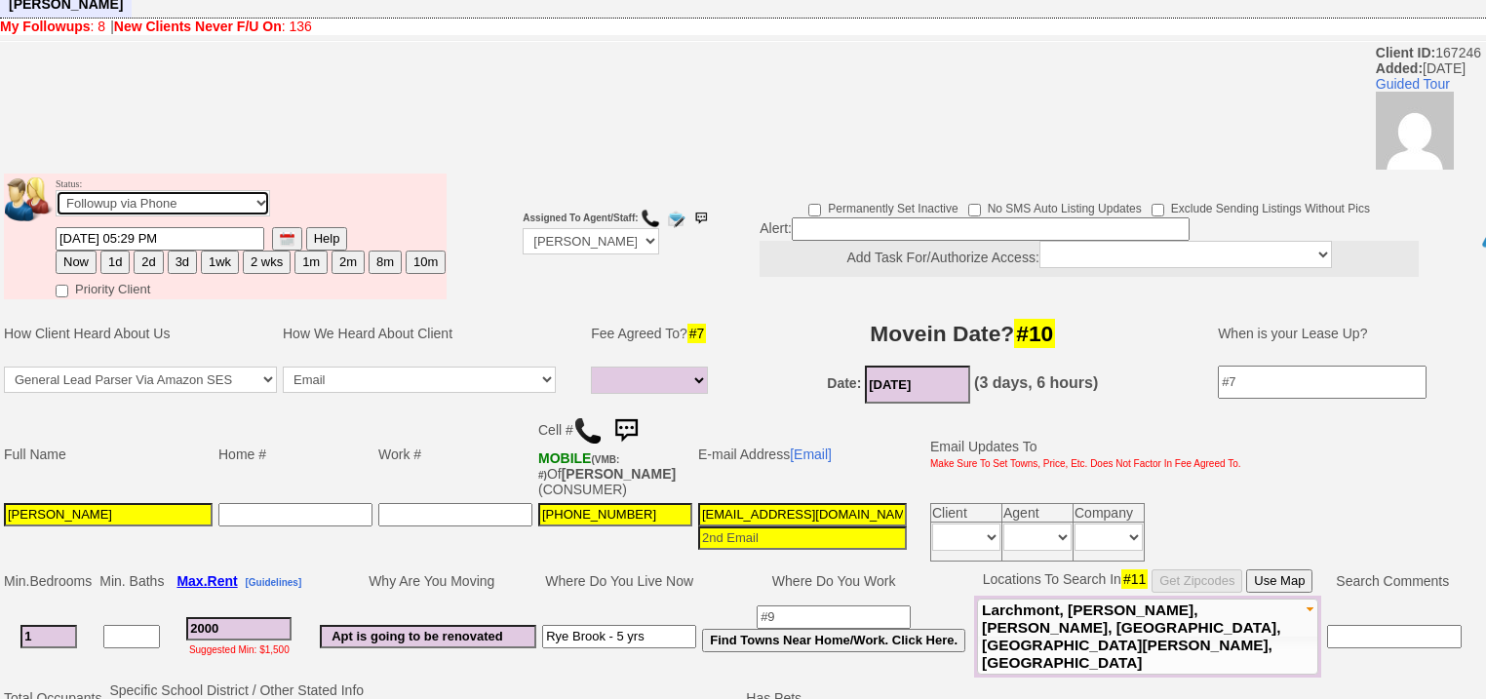
select select "Inactive"
click at [56, 190] on select "Followup via Phone Followup via Email Followup When Section 8 Property Found De…" at bounding box center [163, 203] width 214 height 26
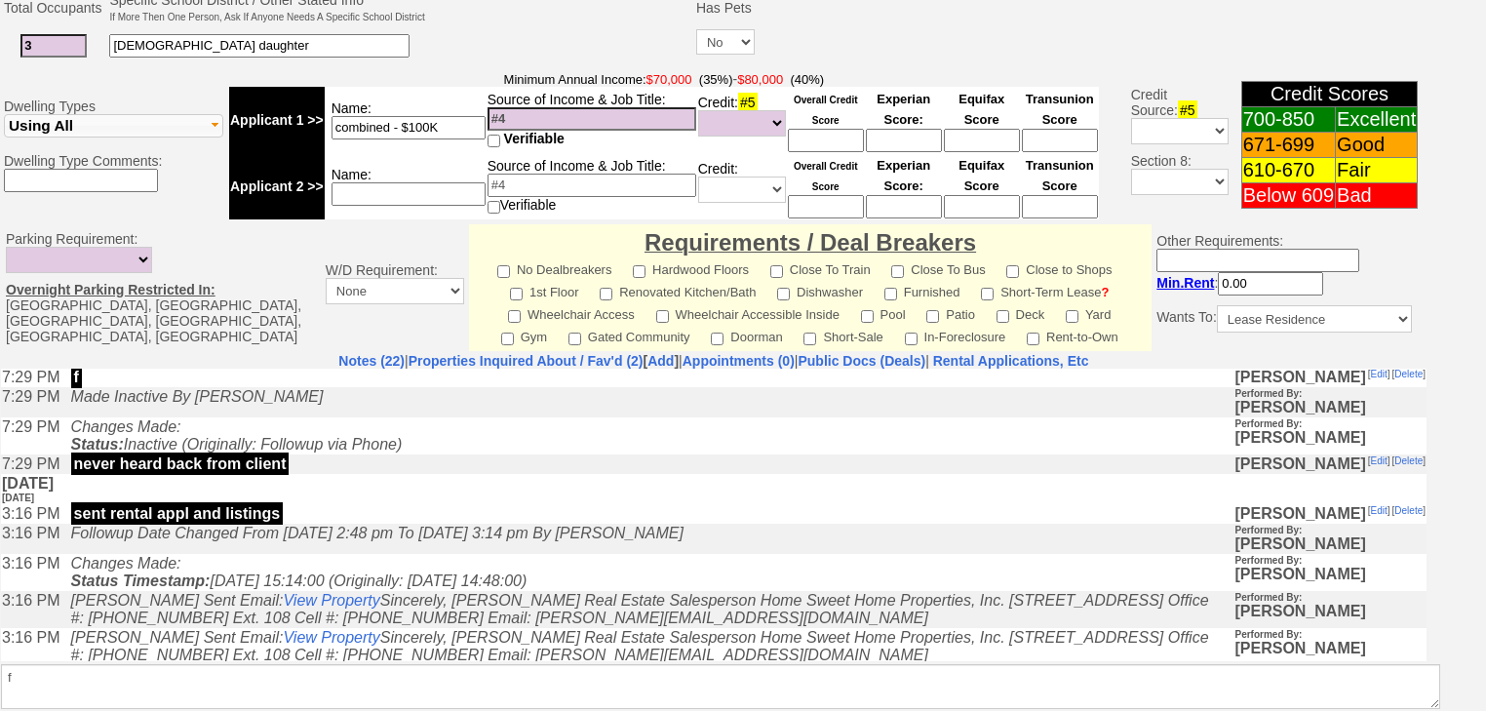
scroll to position [831, 0]
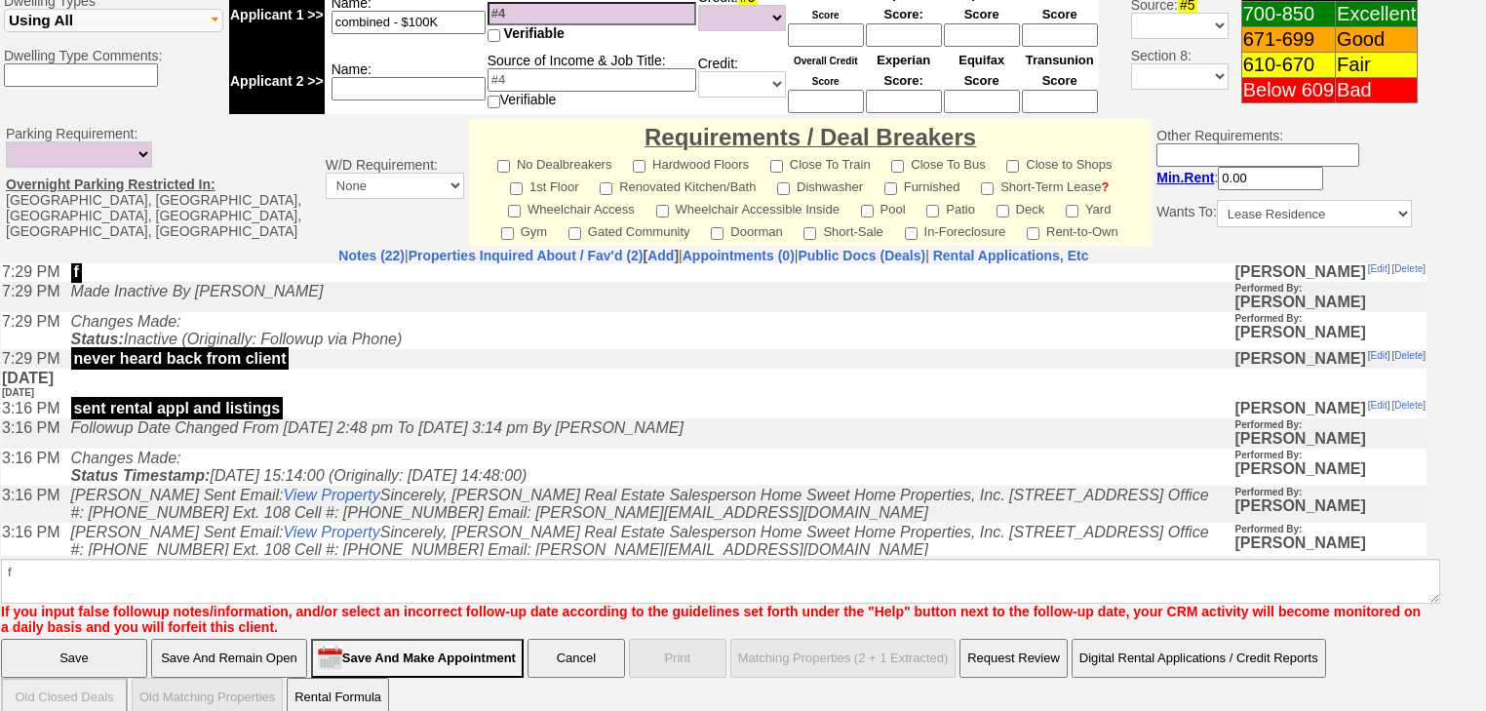
click at [176, 532] on td "Notes (22) | Properties Inquired About / Fav'd (2) [ Add ] | Appointments (0) |…" at bounding box center [713, 441] width 1427 height 389
click at [103, 639] on input "Save" at bounding box center [74, 658] width 146 height 39
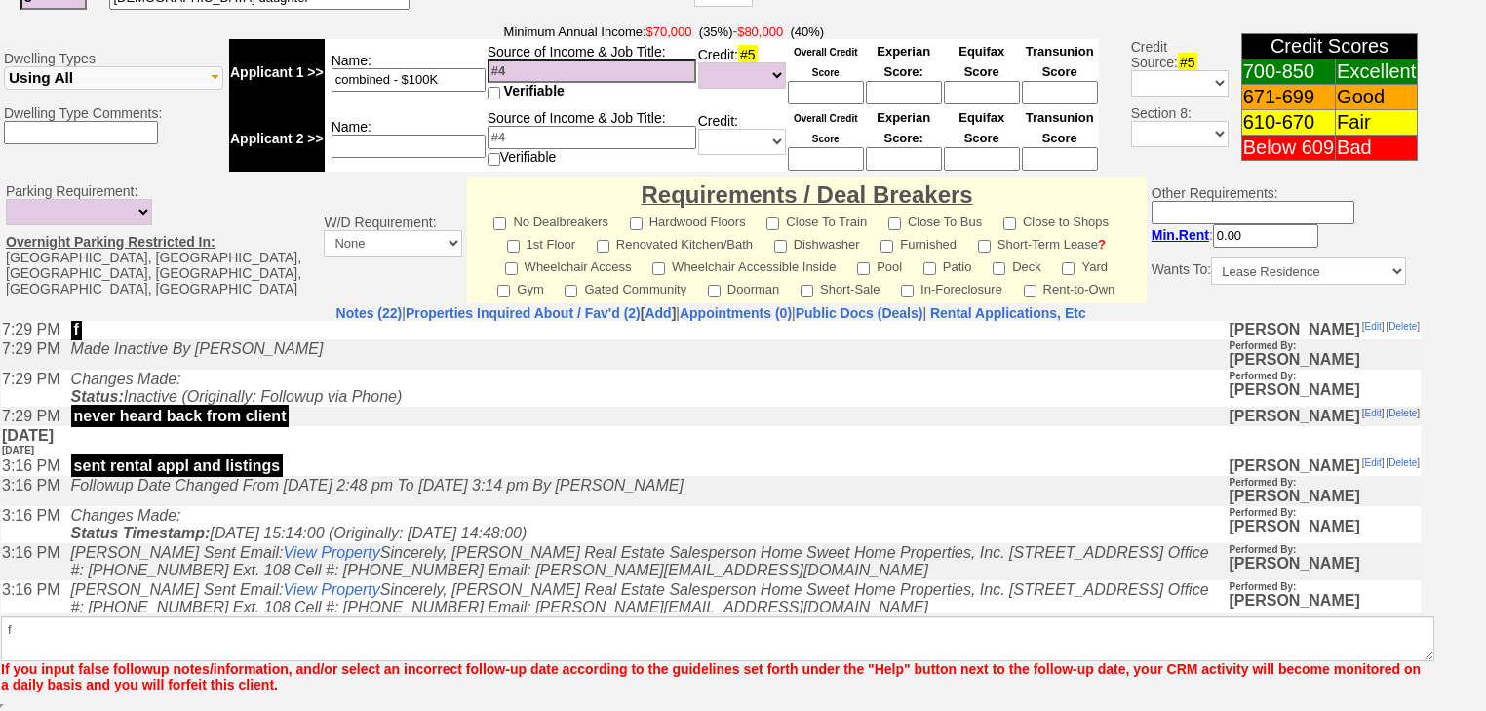
scroll to position [750, 0]
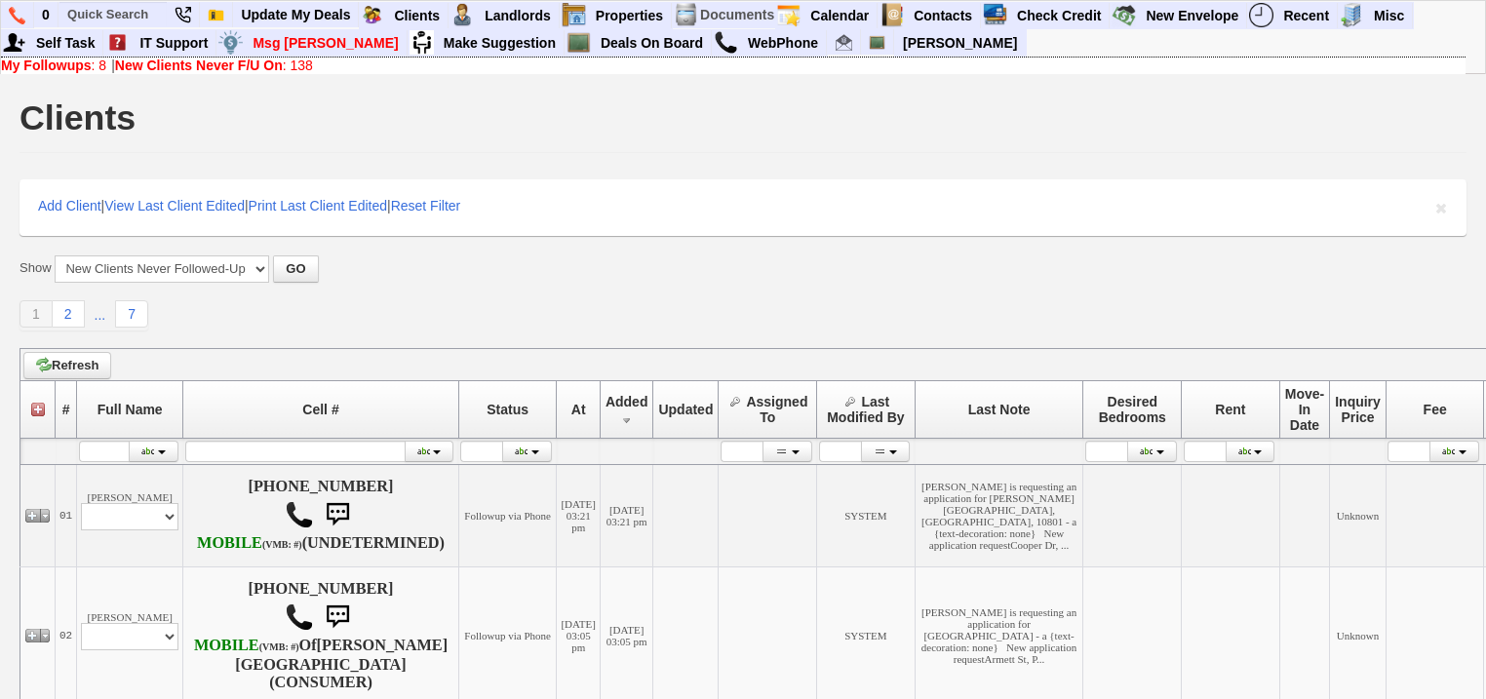
click at [81, 63] on b "My Followups" at bounding box center [46, 66] width 91 height 16
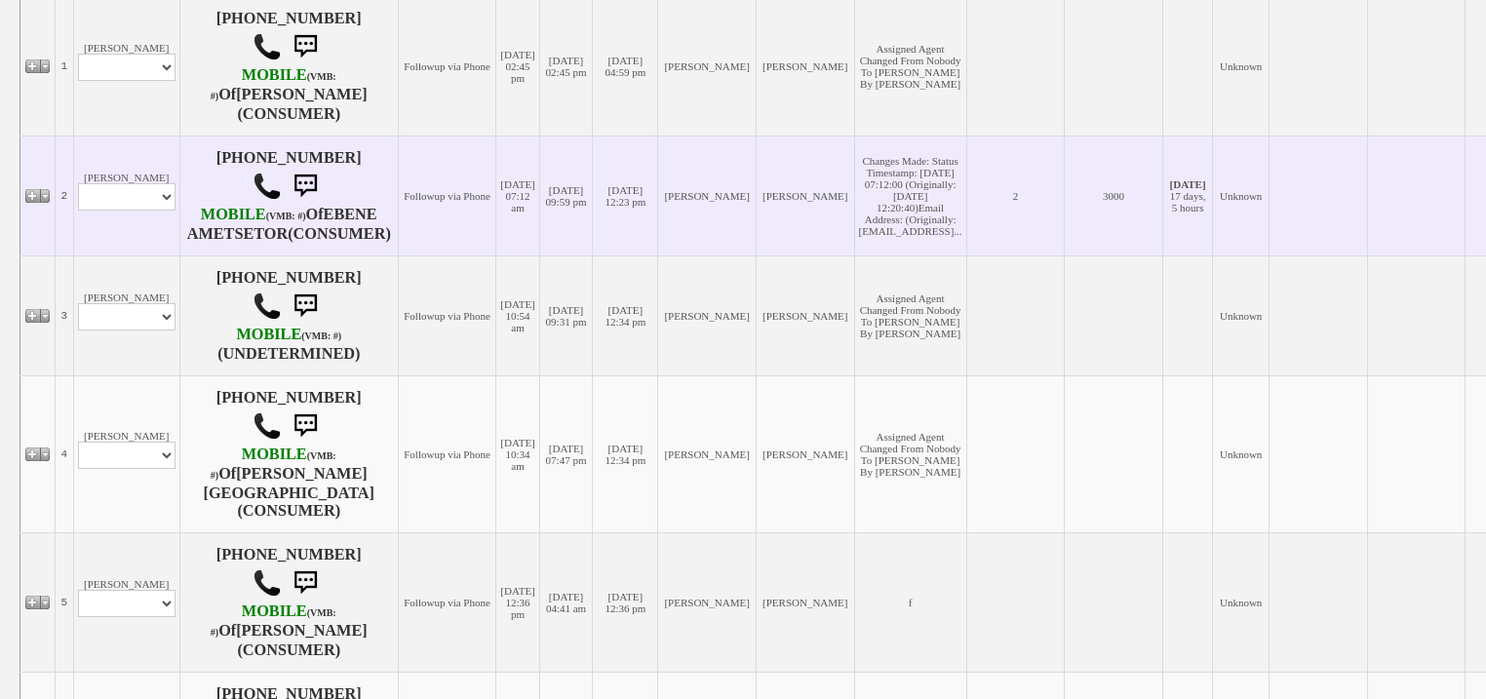
scroll to position [780, 0]
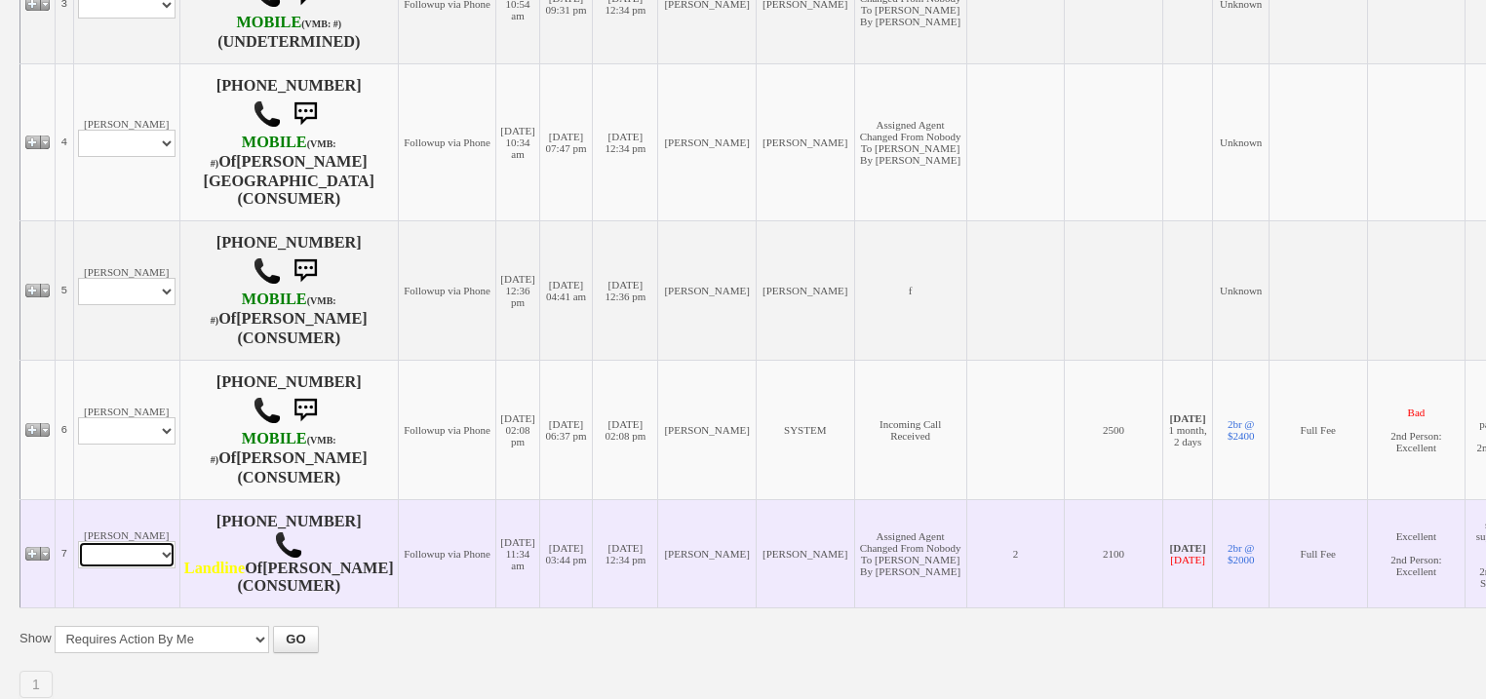
click at [149, 568] on select "Profile Edit Print Email Externally (Will Not Be Tracked In CRM) Closed Deals" at bounding box center [126, 554] width 97 height 27
select select "ChangeURL,/crm/custom/edit_client_form.php?redirect=%2Fcrm%2Fclients.php&id=608…"
click at [78, 552] on select "Profile Edit Print Email Externally (Will Not Be Tracked In CRM) Closed Deals" at bounding box center [126, 554] width 97 height 27
select select
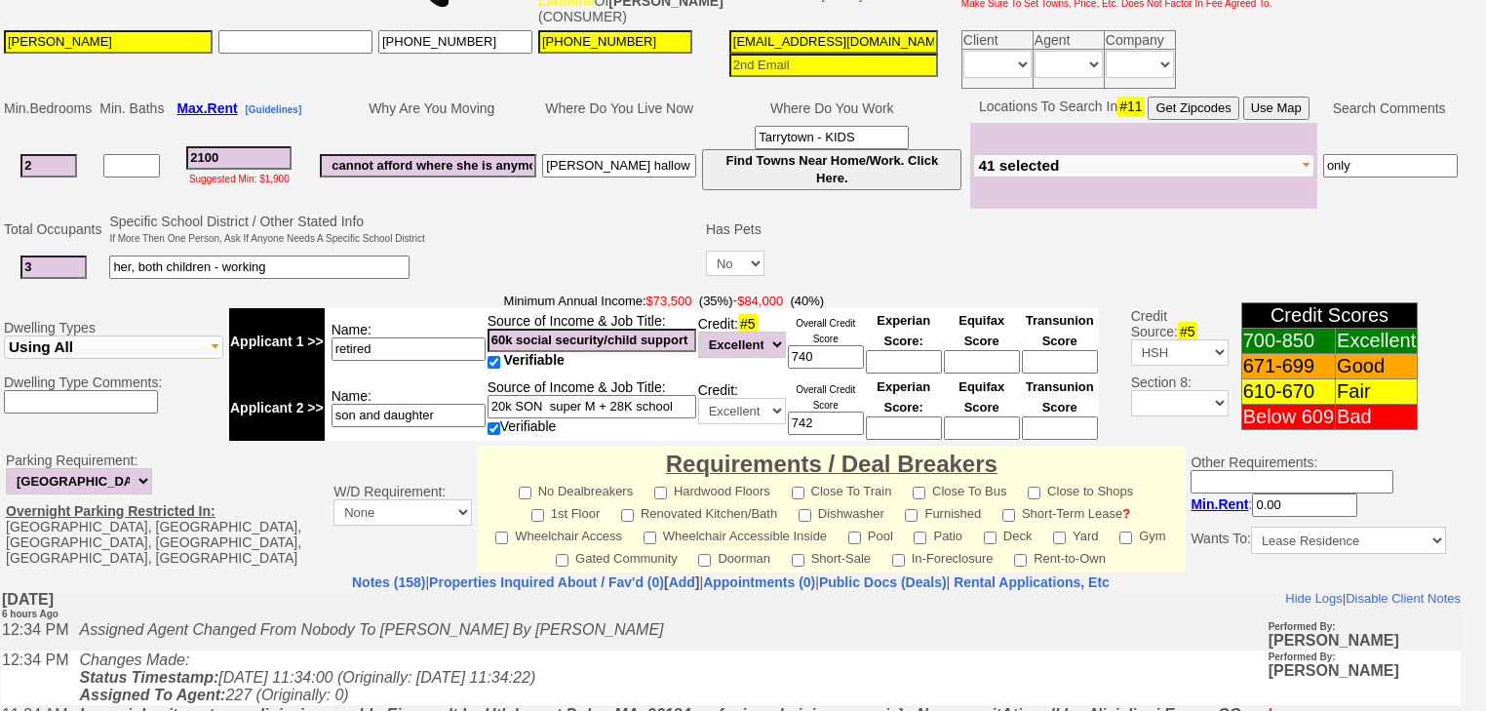
scroll to position [149, 0]
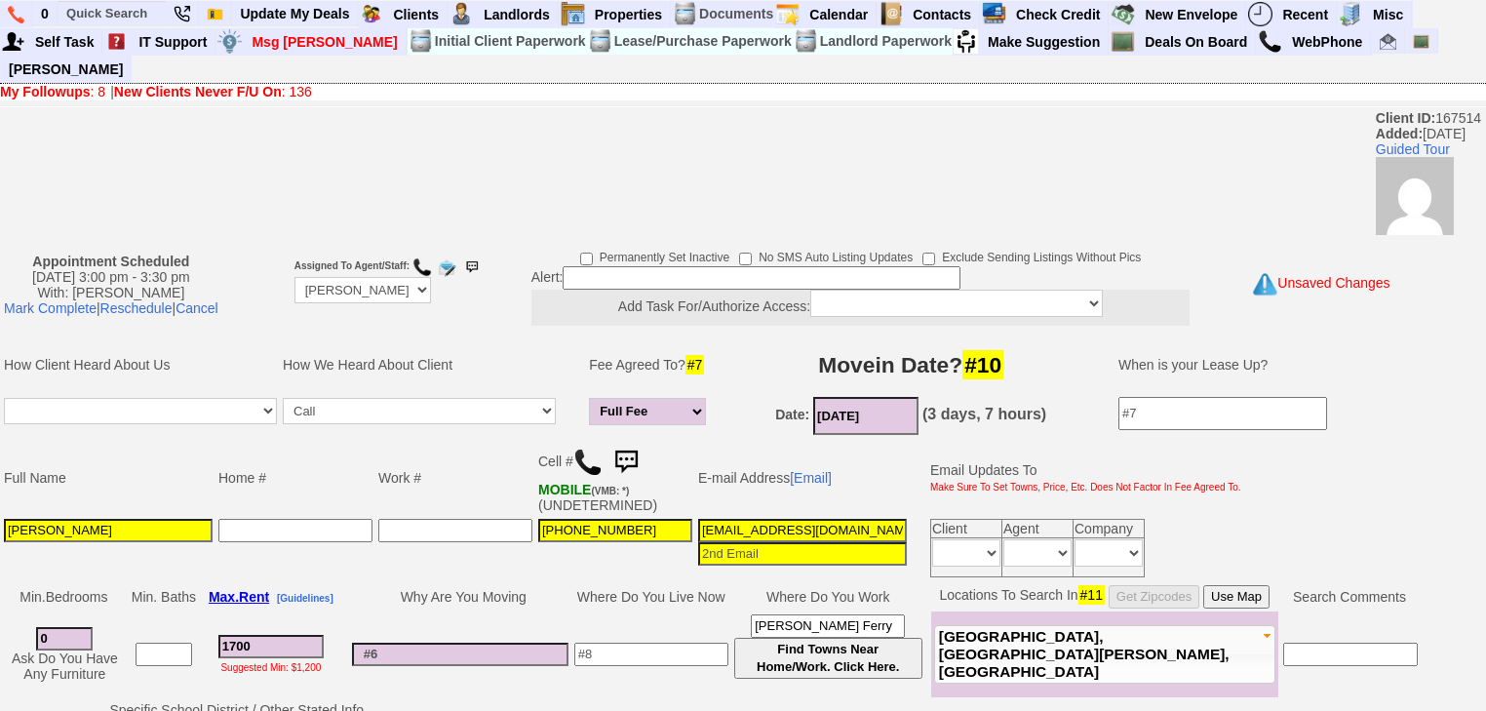
click at [176, 84] on b "New Clients Never F/U On" at bounding box center [198, 92] width 168 height 16
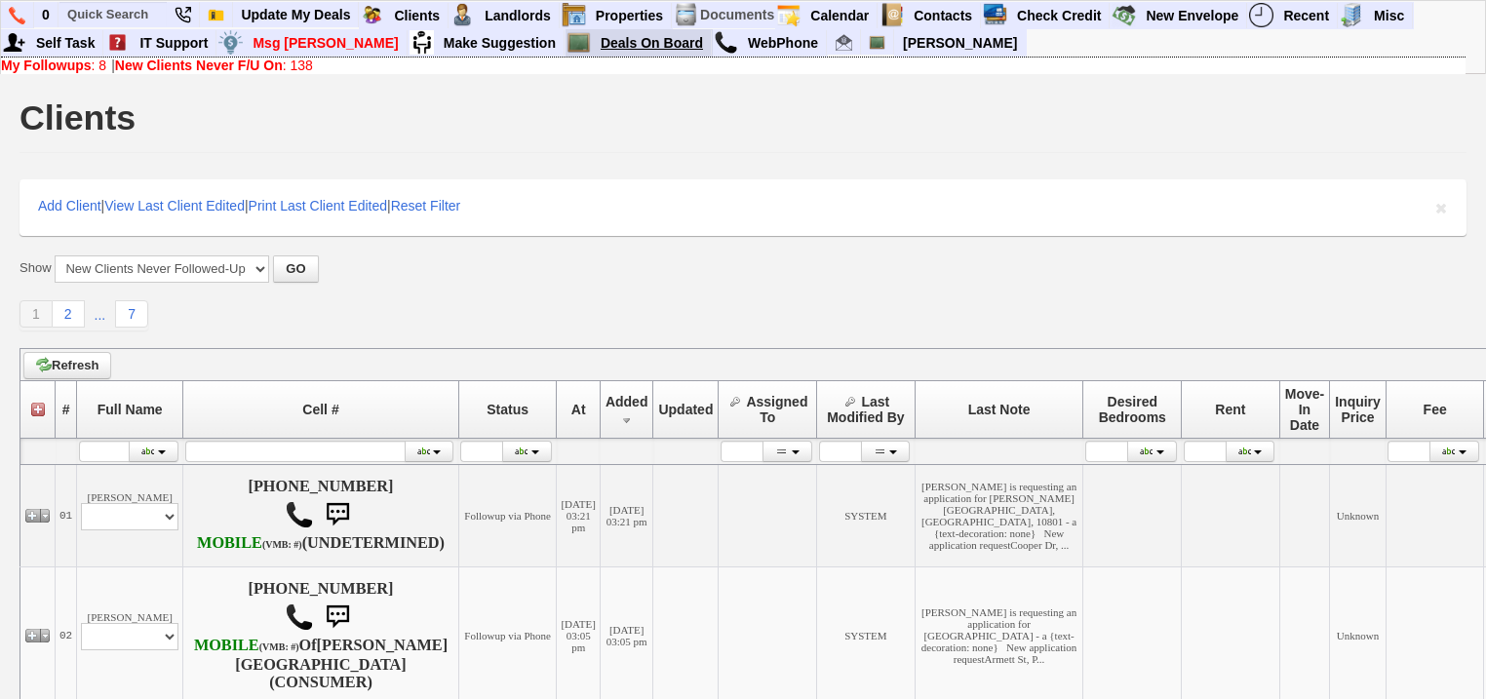
click at [593, 44] on link "Deals On Board" at bounding box center [652, 42] width 119 height 25
